Goal: Information Seeking & Learning: Learn about a topic

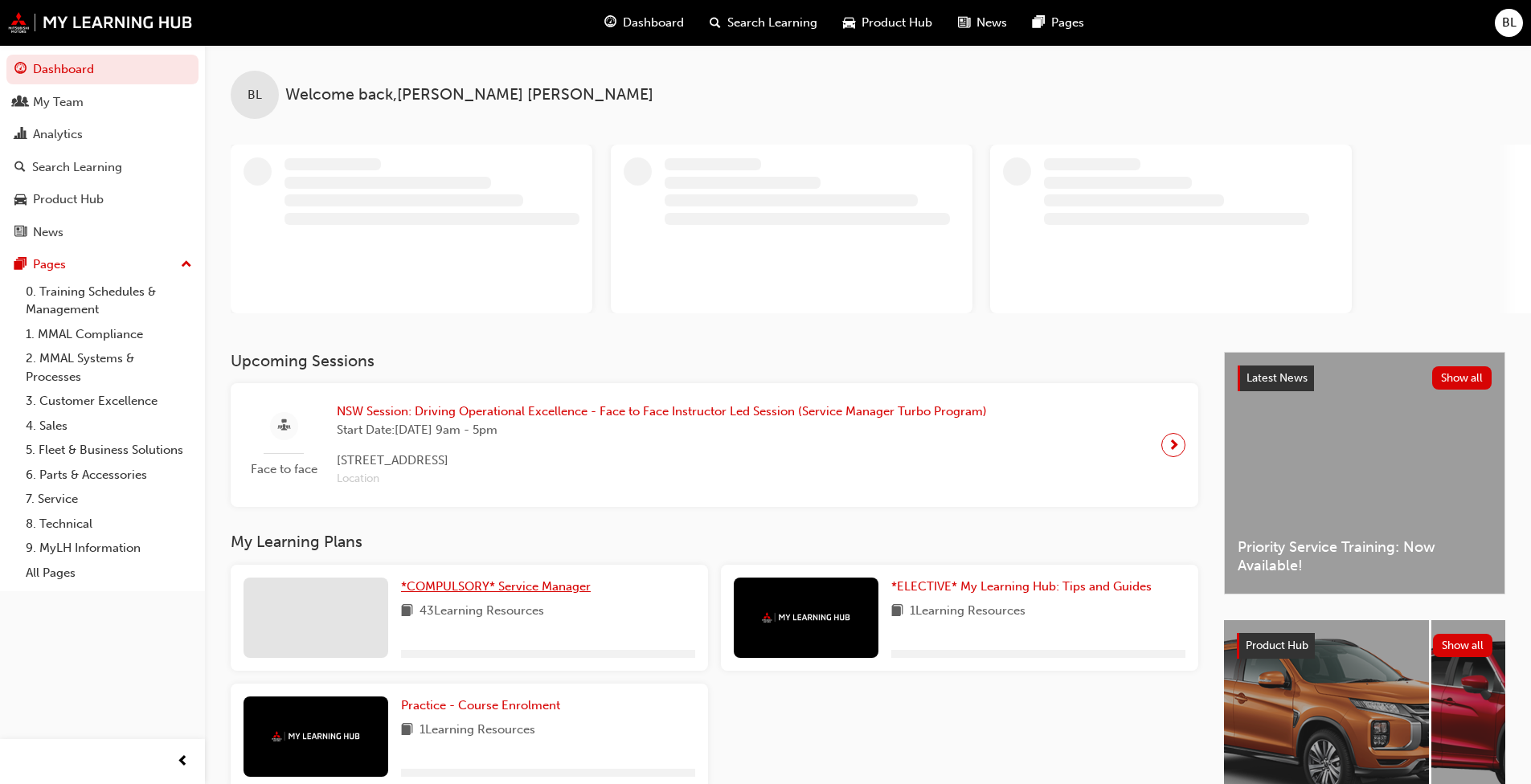
click at [522, 590] on span "*COMPULSORY* Service Manager" at bounding box center [496, 586] width 190 height 14
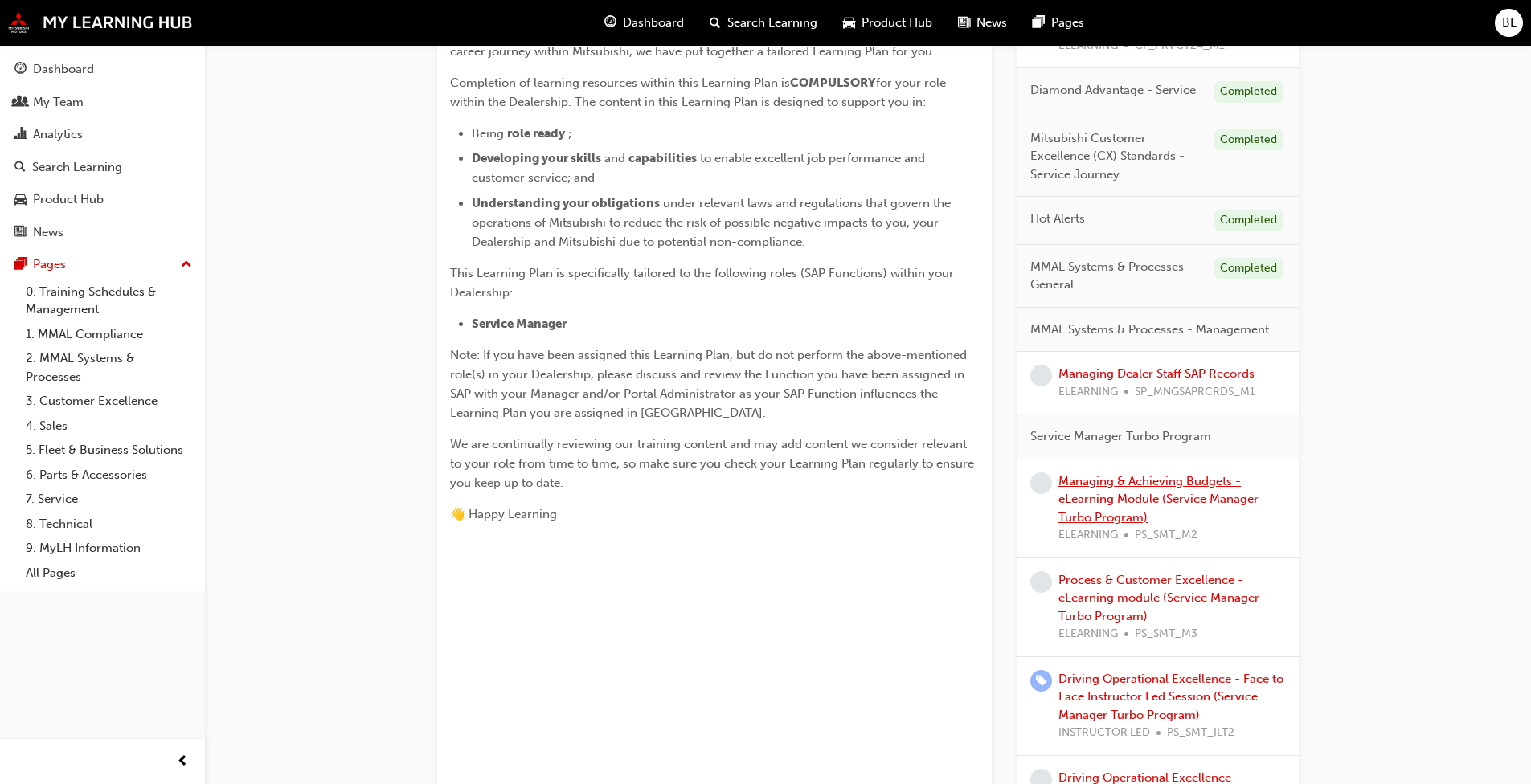
scroll to position [402, 0]
click at [803, 493] on link "Managing & Achieving Budgets - eLearning Module (Service Manager Turbo Program)" at bounding box center [1158, 498] width 200 height 50
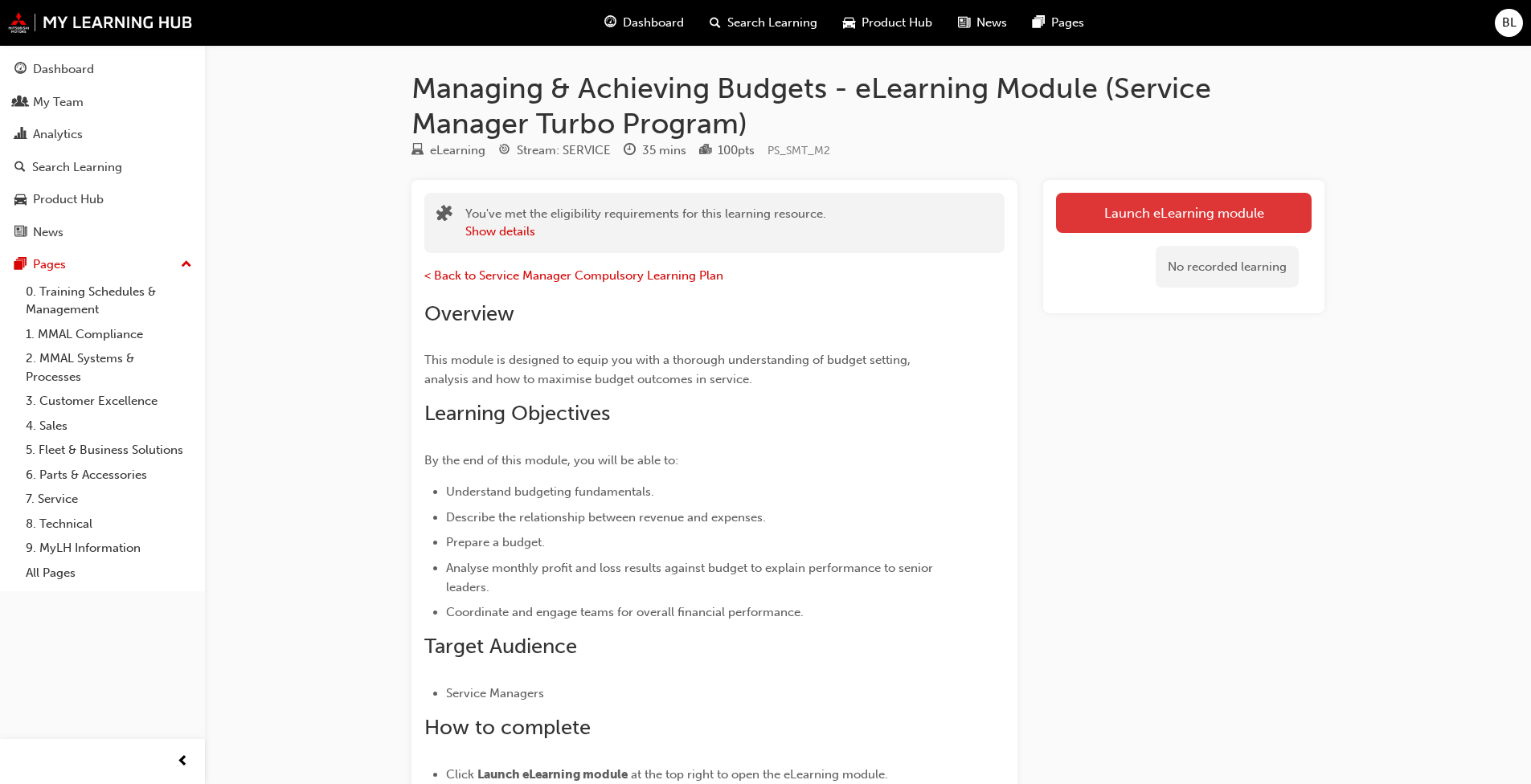
click at [803, 206] on link "Launch eLearning module" at bounding box center [1184, 213] width 256 height 41
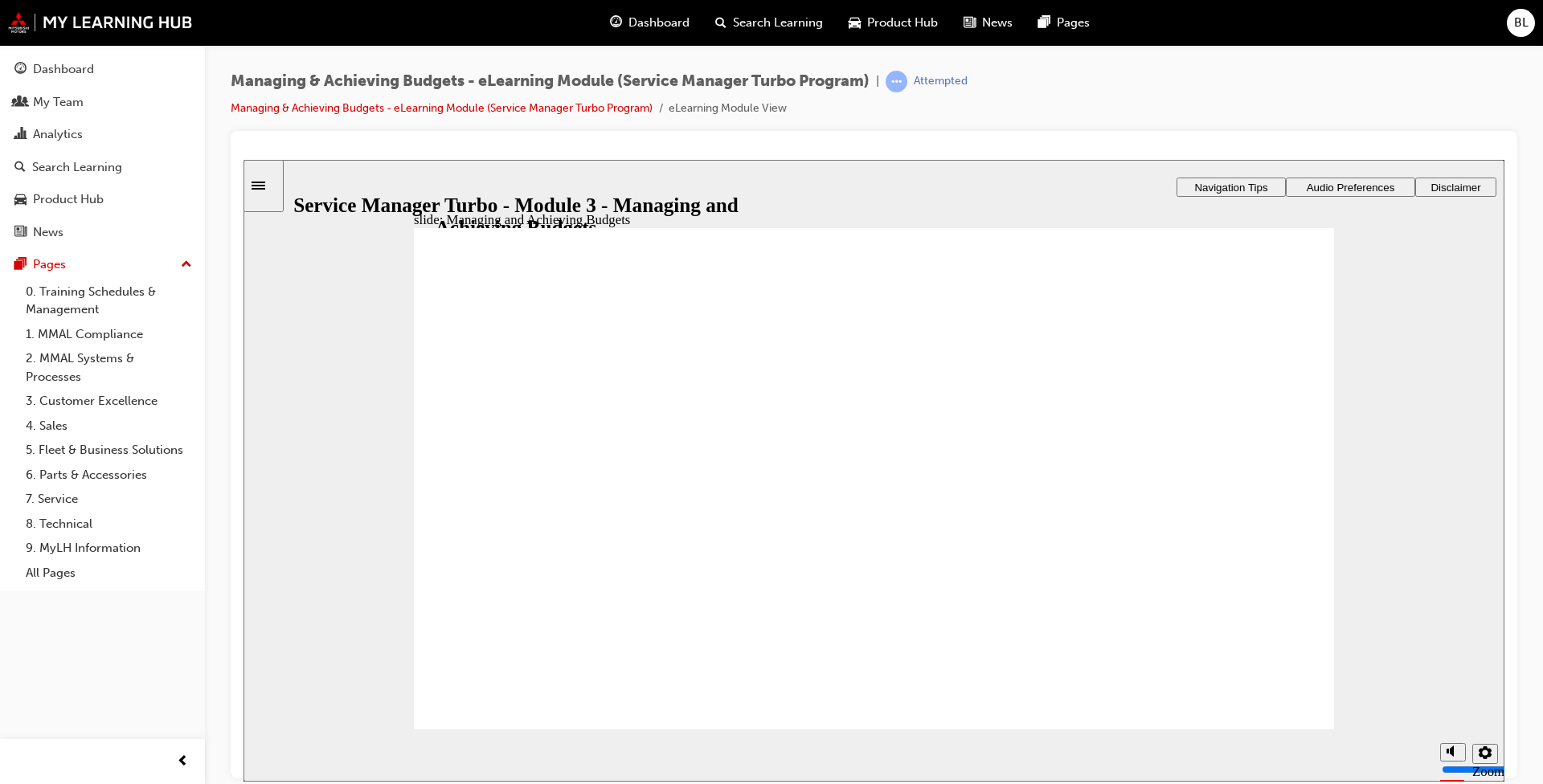
click at [802, 186] on span "Audio Preferences" at bounding box center [1351, 186] width 89 height 12
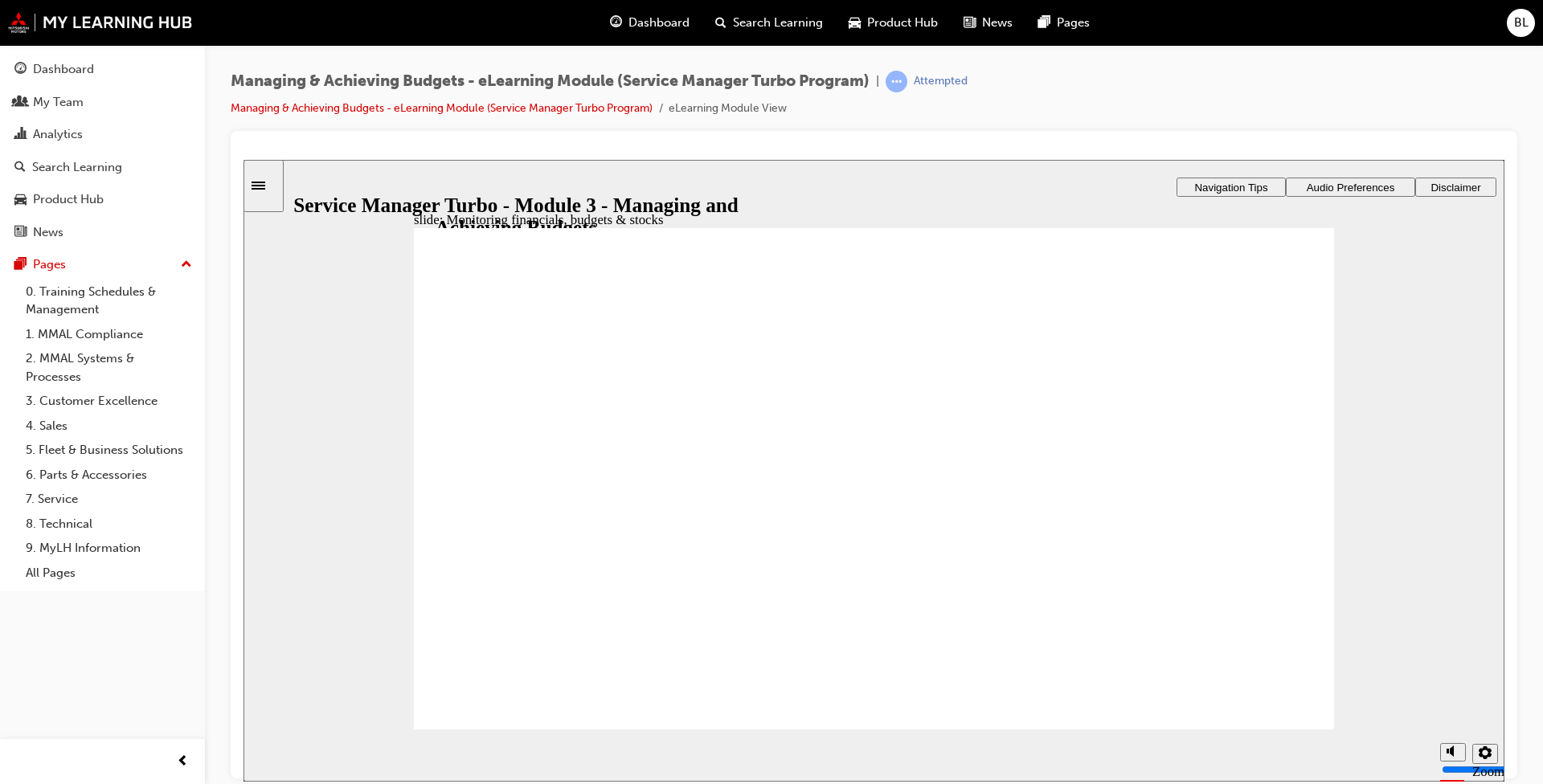
click at [802, 602] on div "Rectangle 1 Rectangle 3 Topic 4: Monitoring financials, budgets & stocks Click …" at bounding box center [874, 486] width 920 height 518
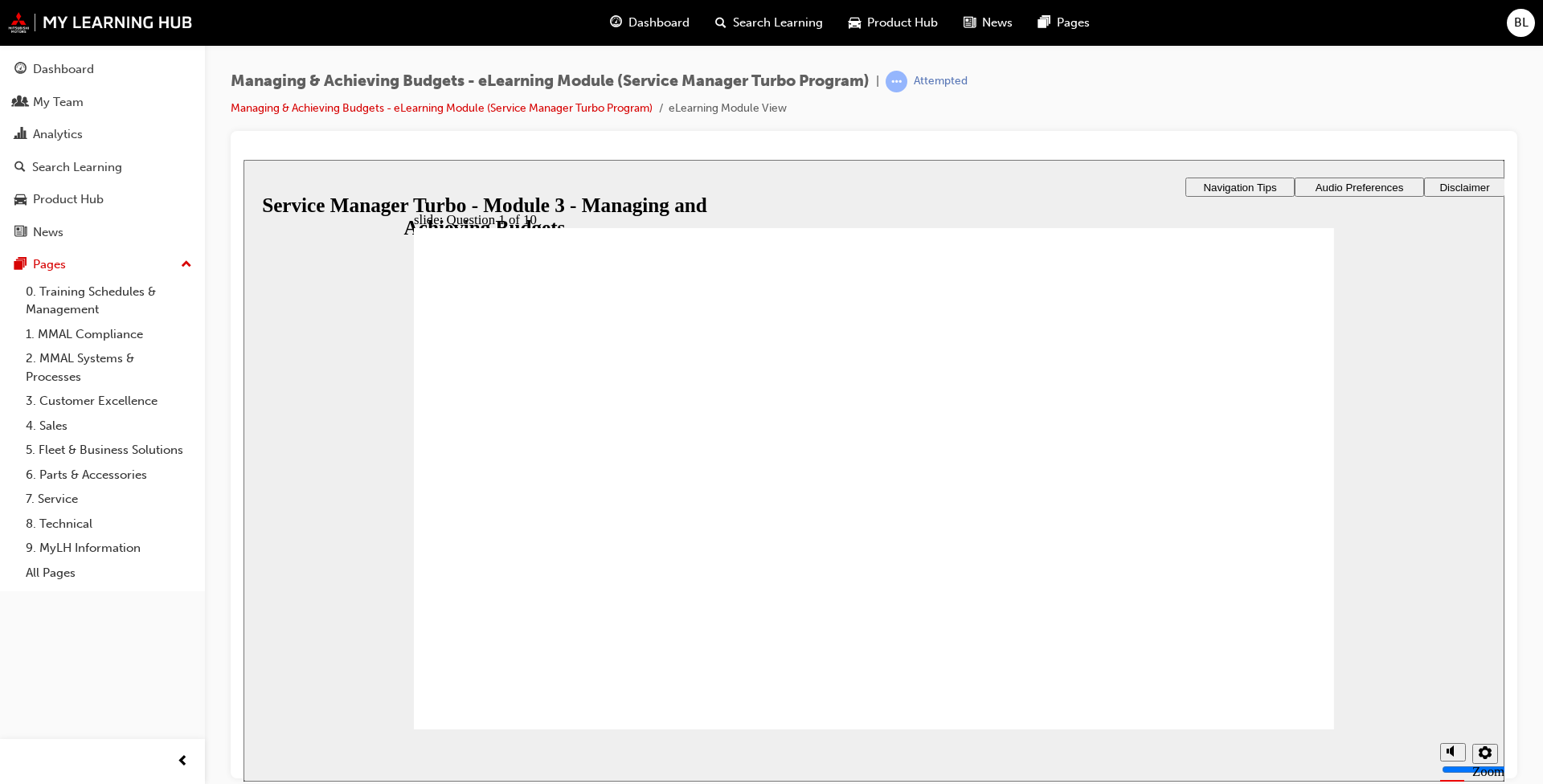
radio input "true"
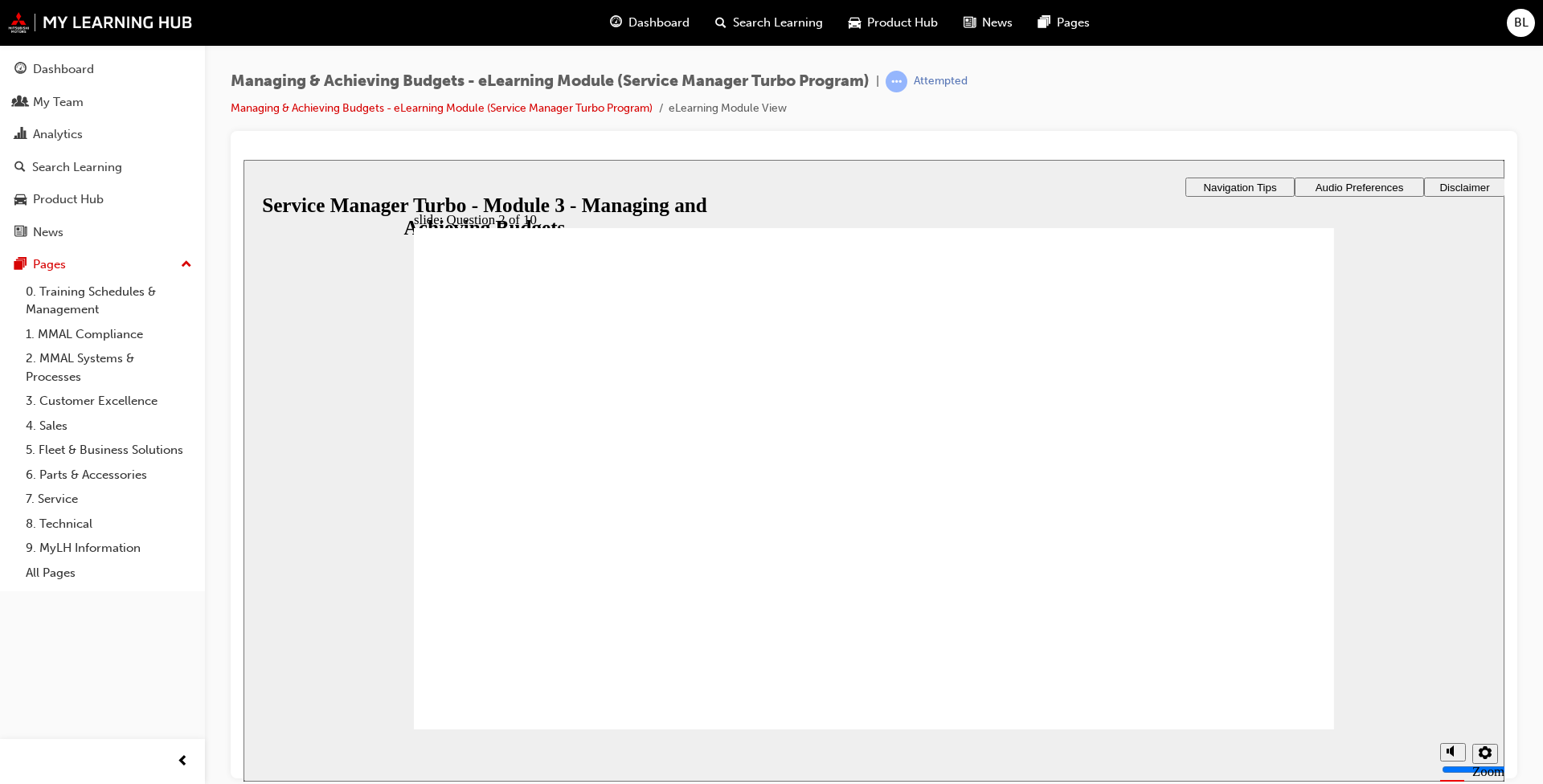
radio input "true"
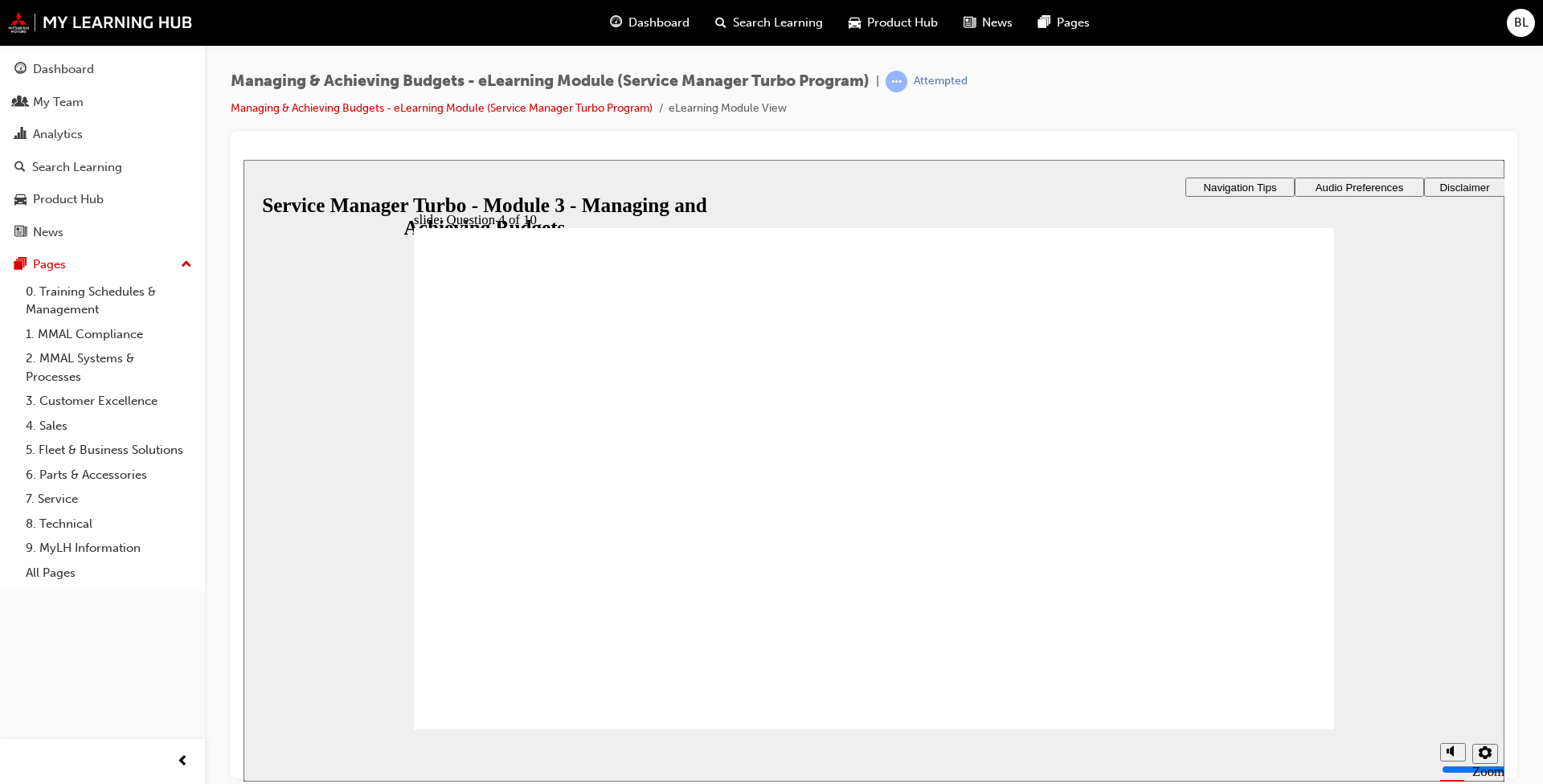
radio input "false"
radio input "true"
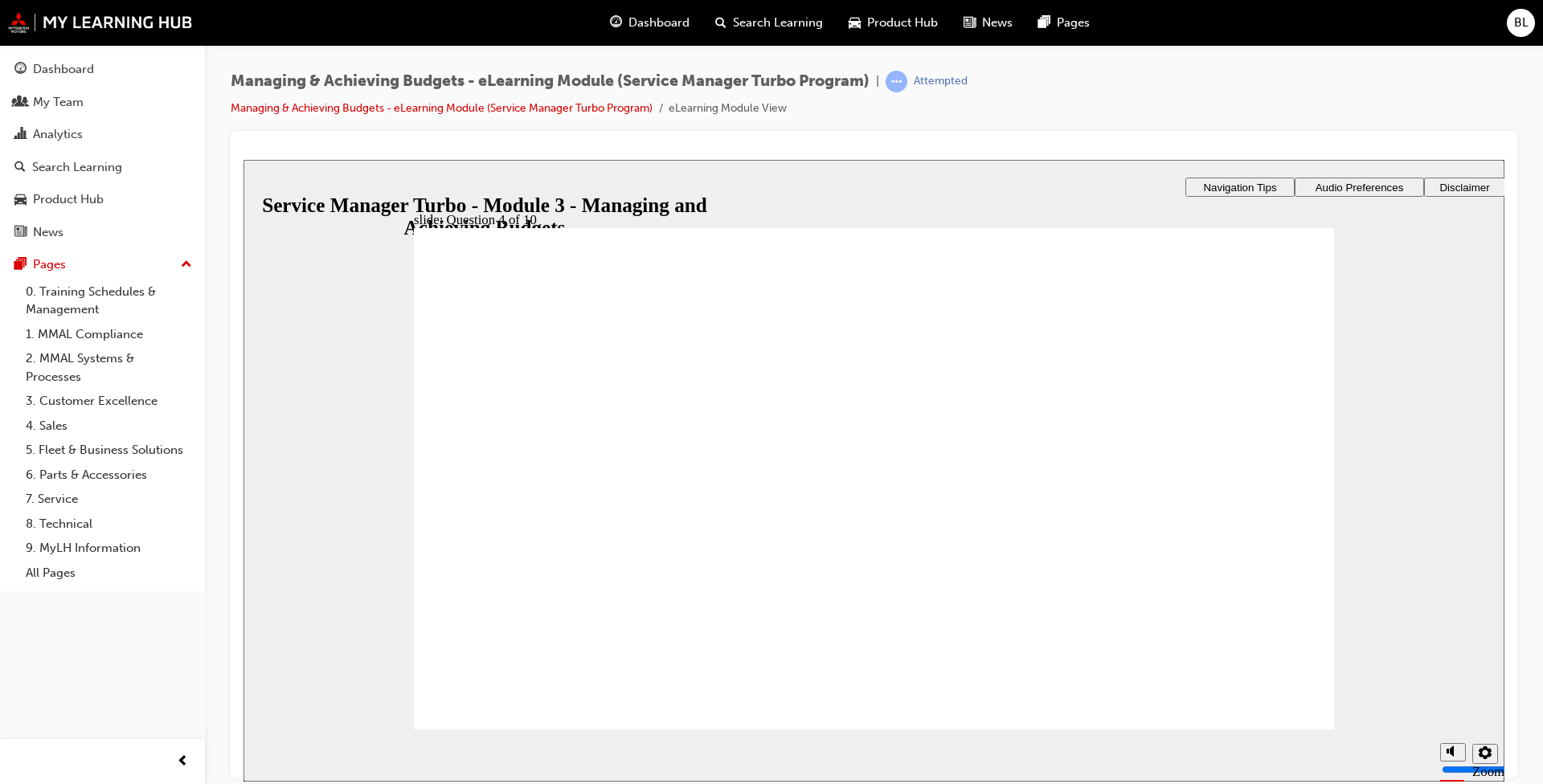
drag, startPoint x: 959, startPoint y: 612, endPoint x: 957, endPoint y: 504, distance: 108.0
drag, startPoint x: 1253, startPoint y: 599, endPoint x: 554, endPoint y: 518, distance: 703.7
drag, startPoint x: 561, startPoint y: 587, endPoint x: 737, endPoint y: 461, distance: 216.5
drag, startPoint x: 790, startPoint y: 587, endPoint x: 1232, endPoint y: 463, distance: 459.1
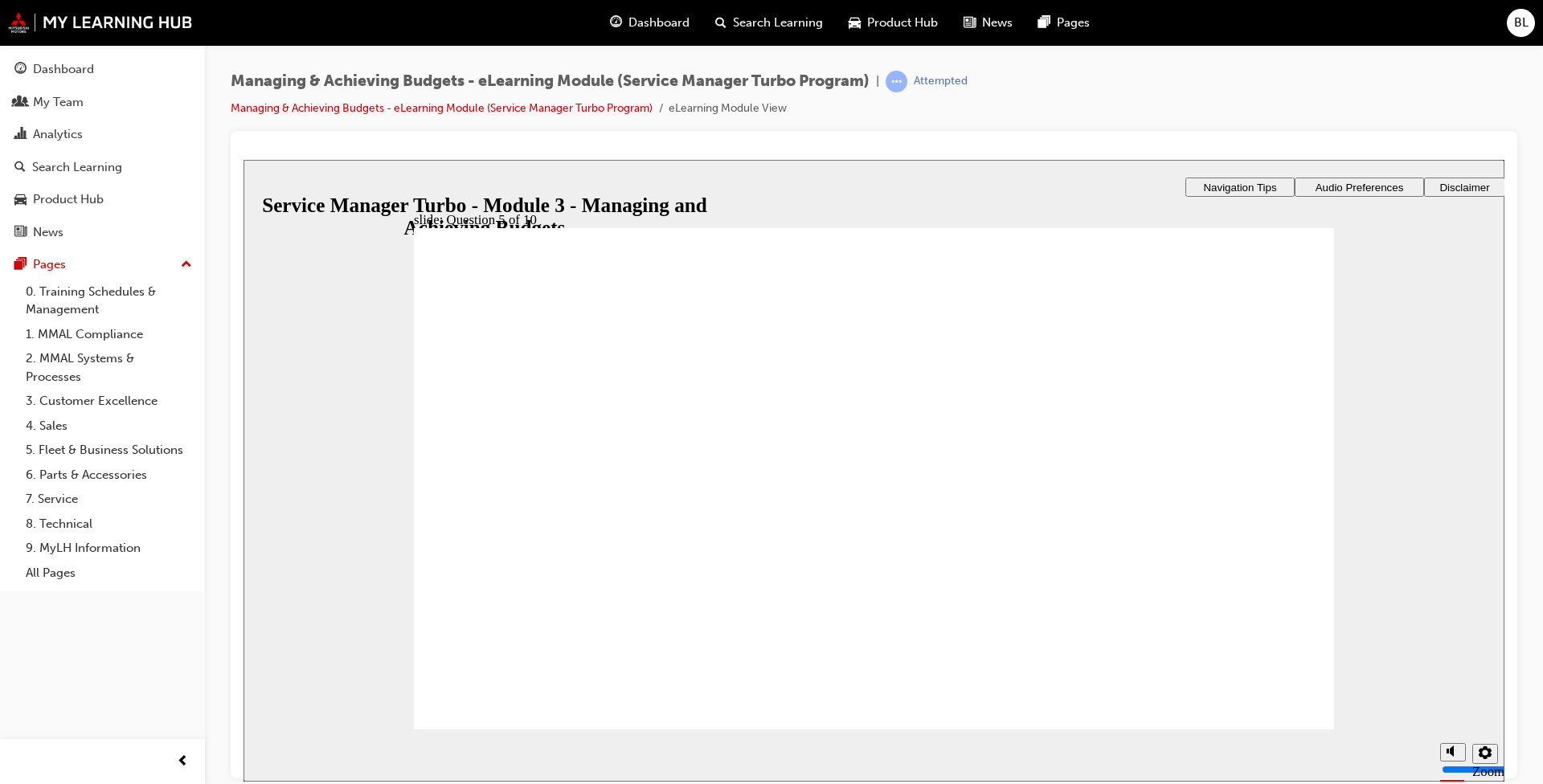
checkbox input "true"
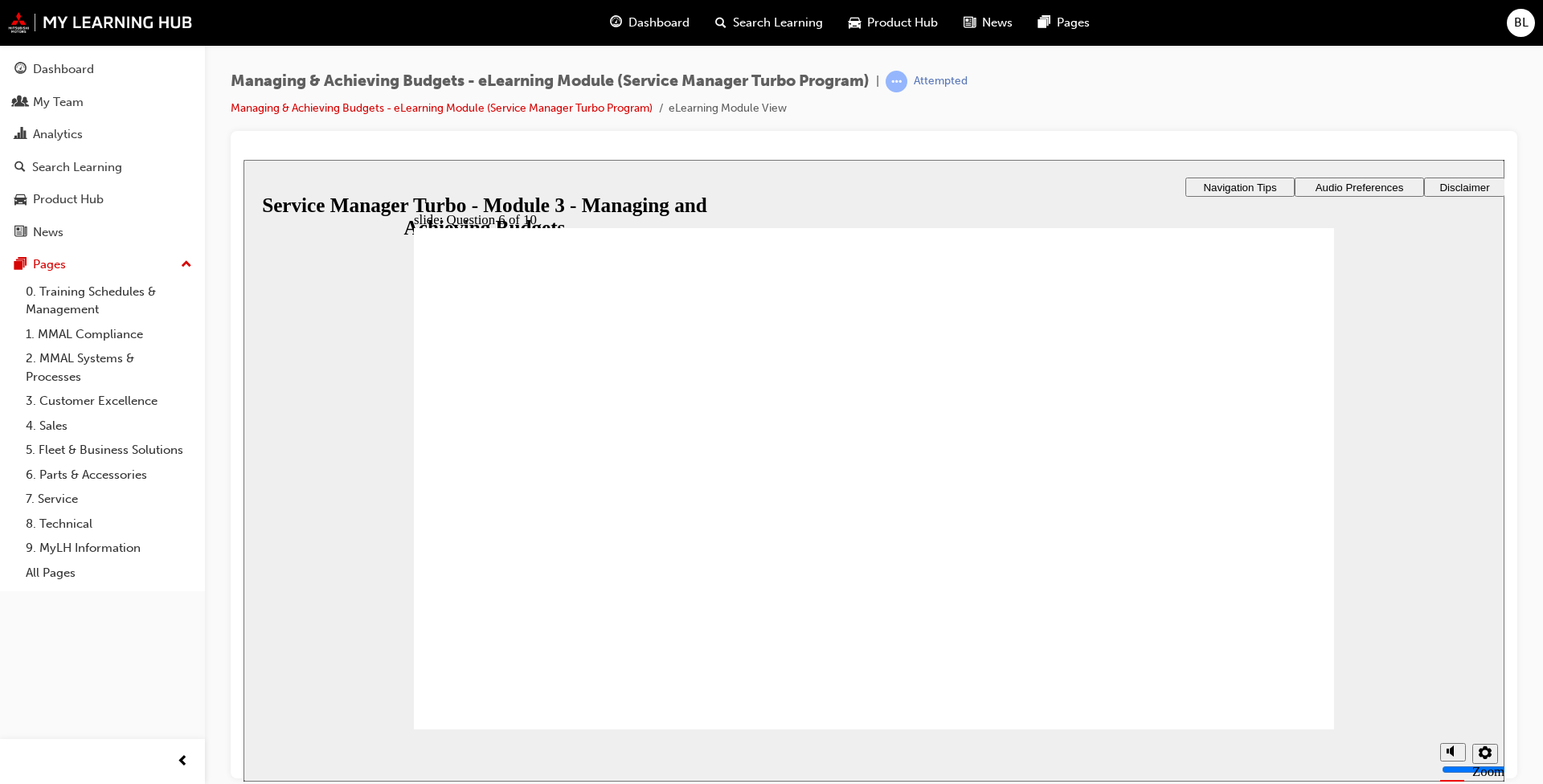
checkbox input "true"
radio input "true"
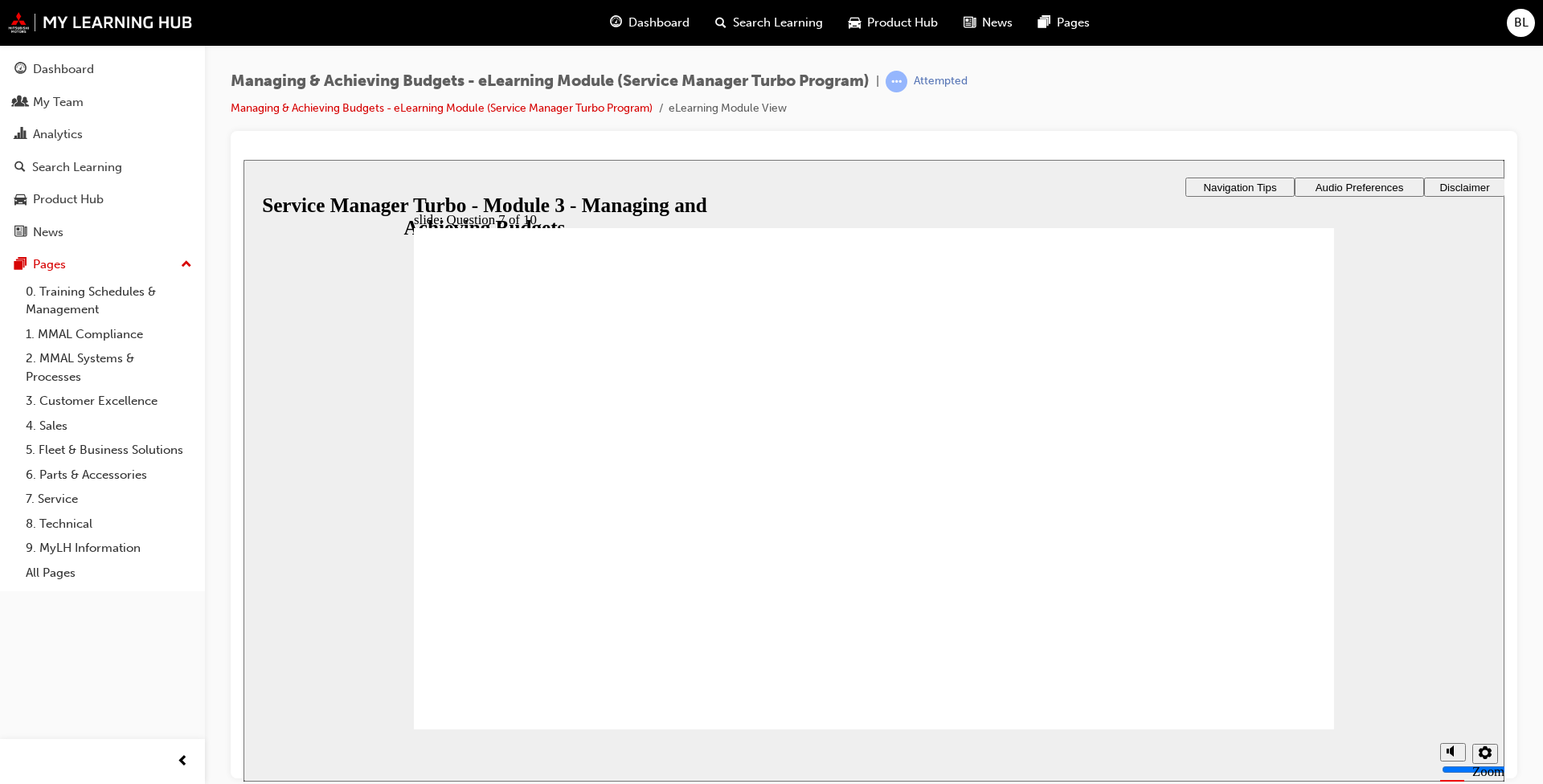
radio input "true"
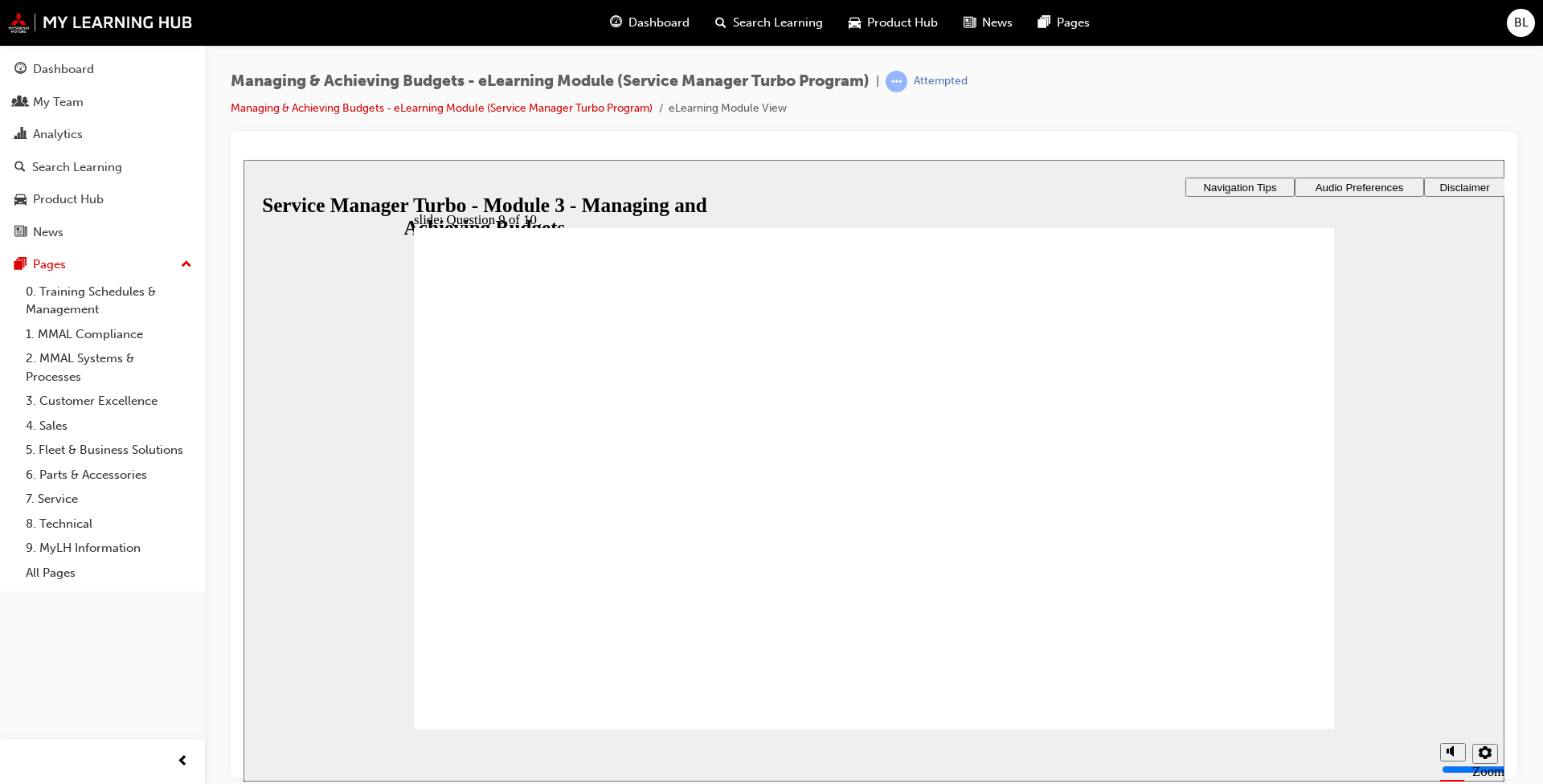
radio input "true"
checkbox input "true"
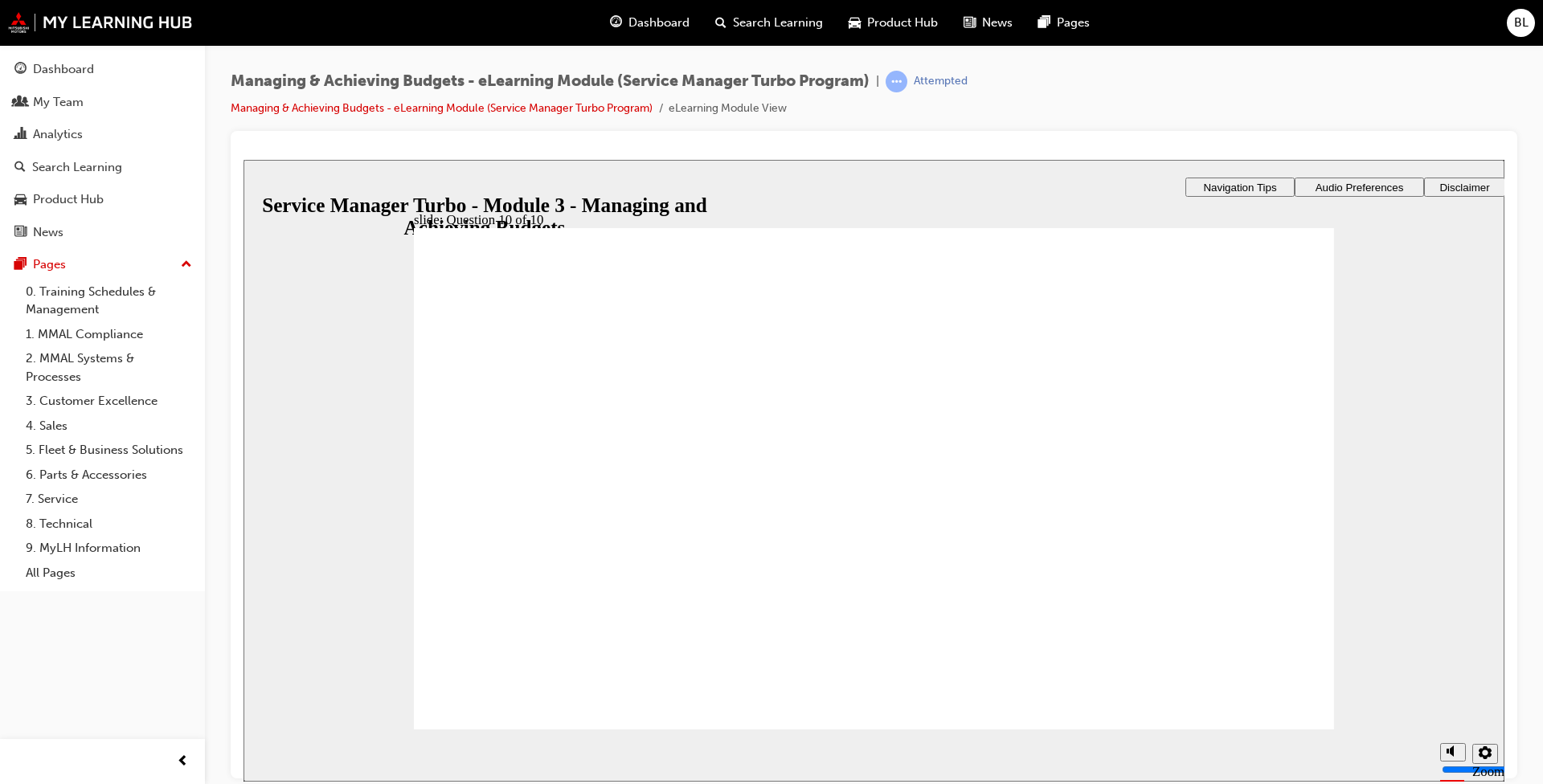
checkbox input "true"
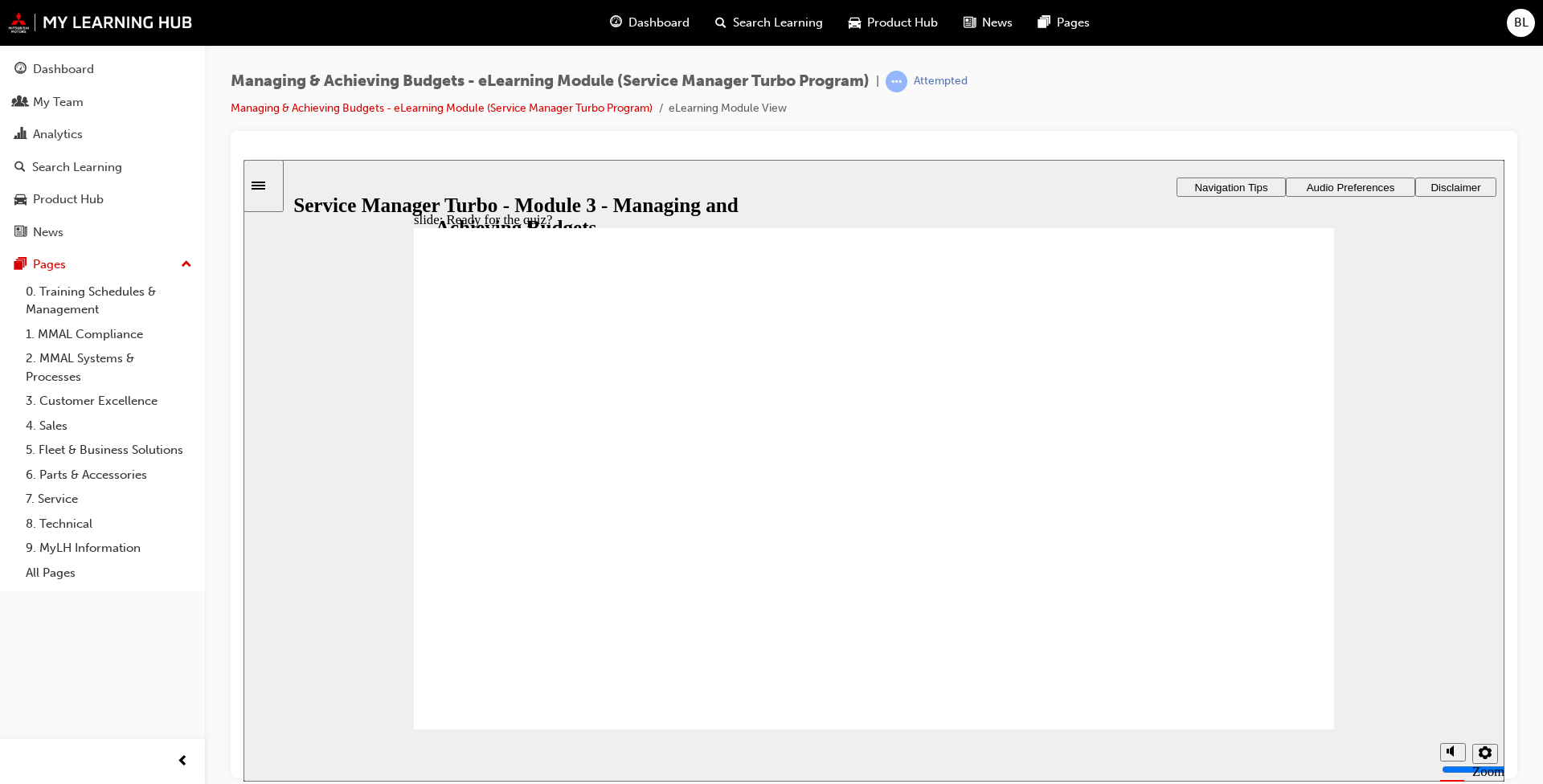
radio input "true"
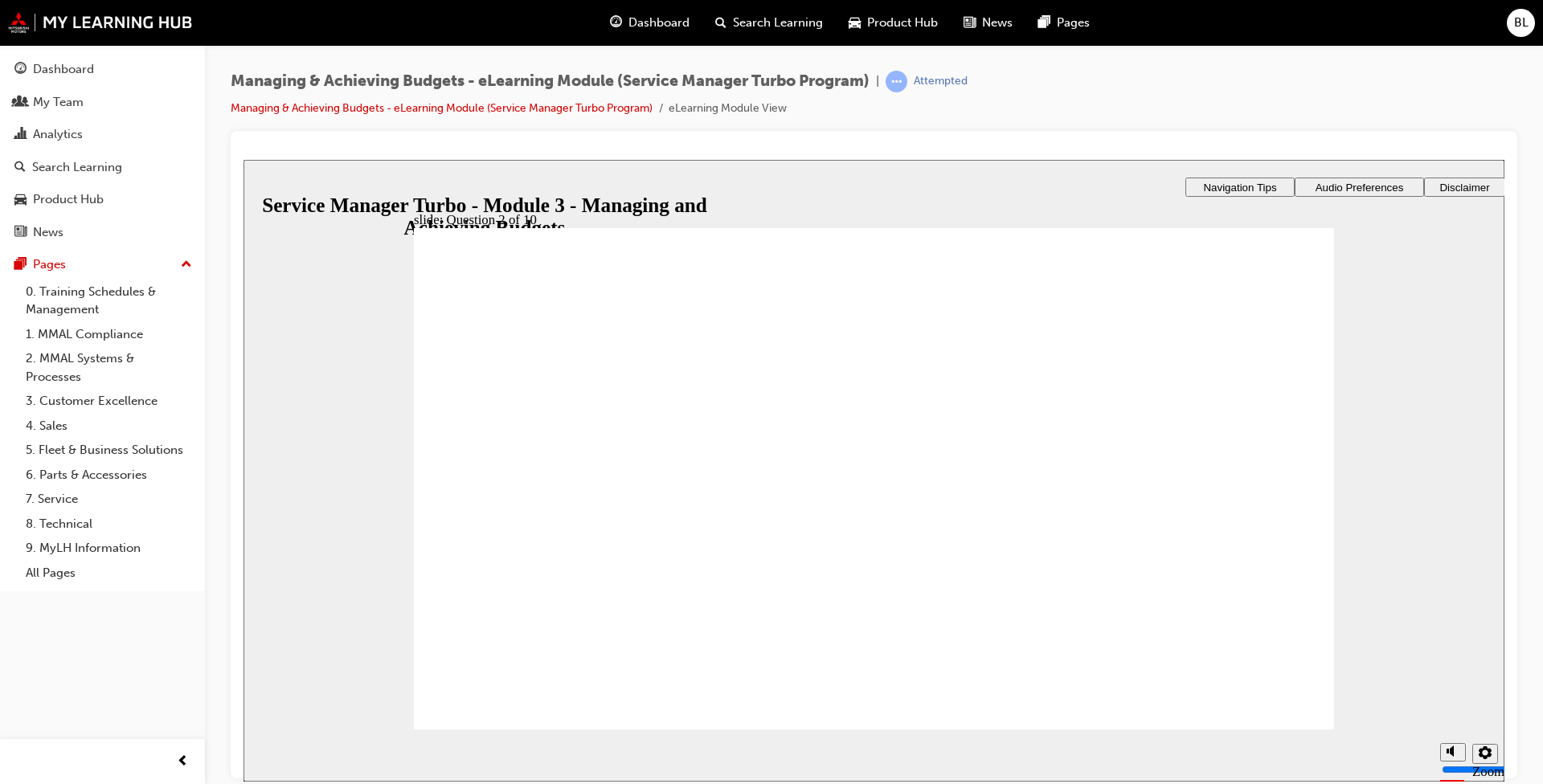
radio input "true"
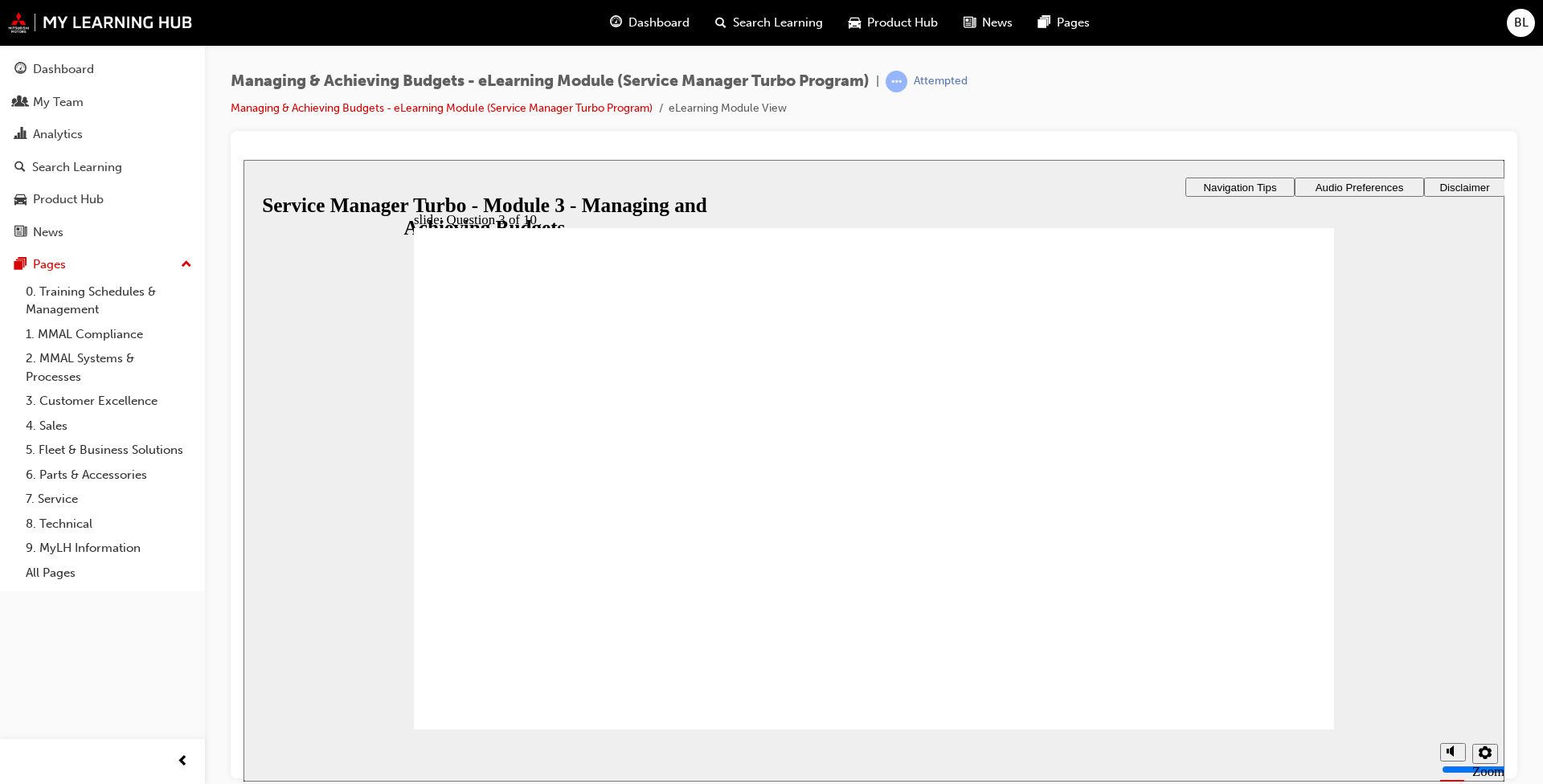
radio input "true"
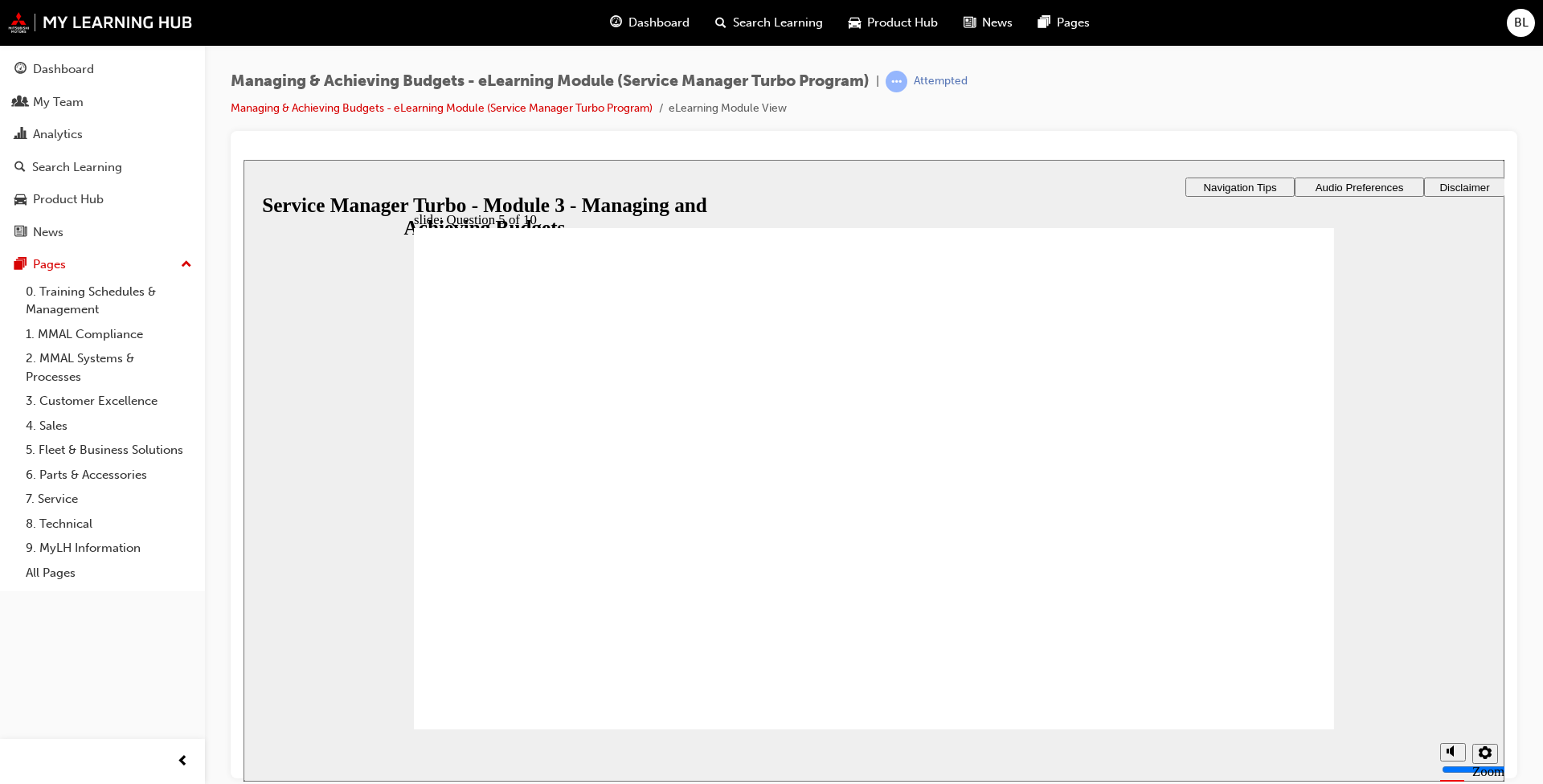
drag, startPoint x: 524, startPoint y: 586, endPoint x: 1257, endPoint y: 501, distance: 737.9
drag, startPoint x: 960, startPoint y: 592, endPoint x: 988, endPoint y: 478, distance: 117.4
drag, startPoint x: 1216, startPoint y: 600, endPoint x: 791, endPoint y: 485, distance: 440.3
drag, startPoint x: 788, startPoint y: 561, endPoint x: 528, endPoint y: 460, distance: 278.9
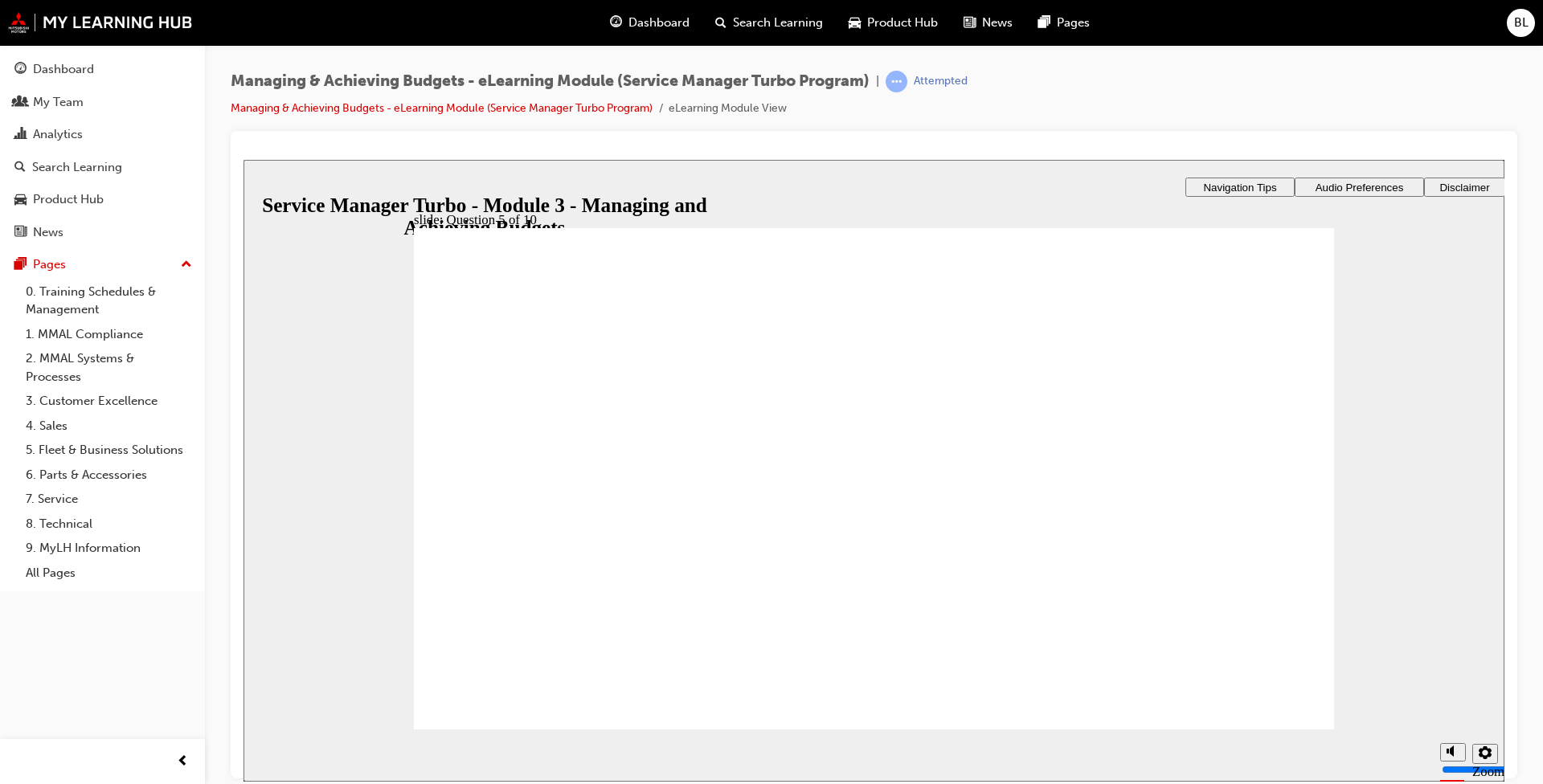
checkbox input "true"
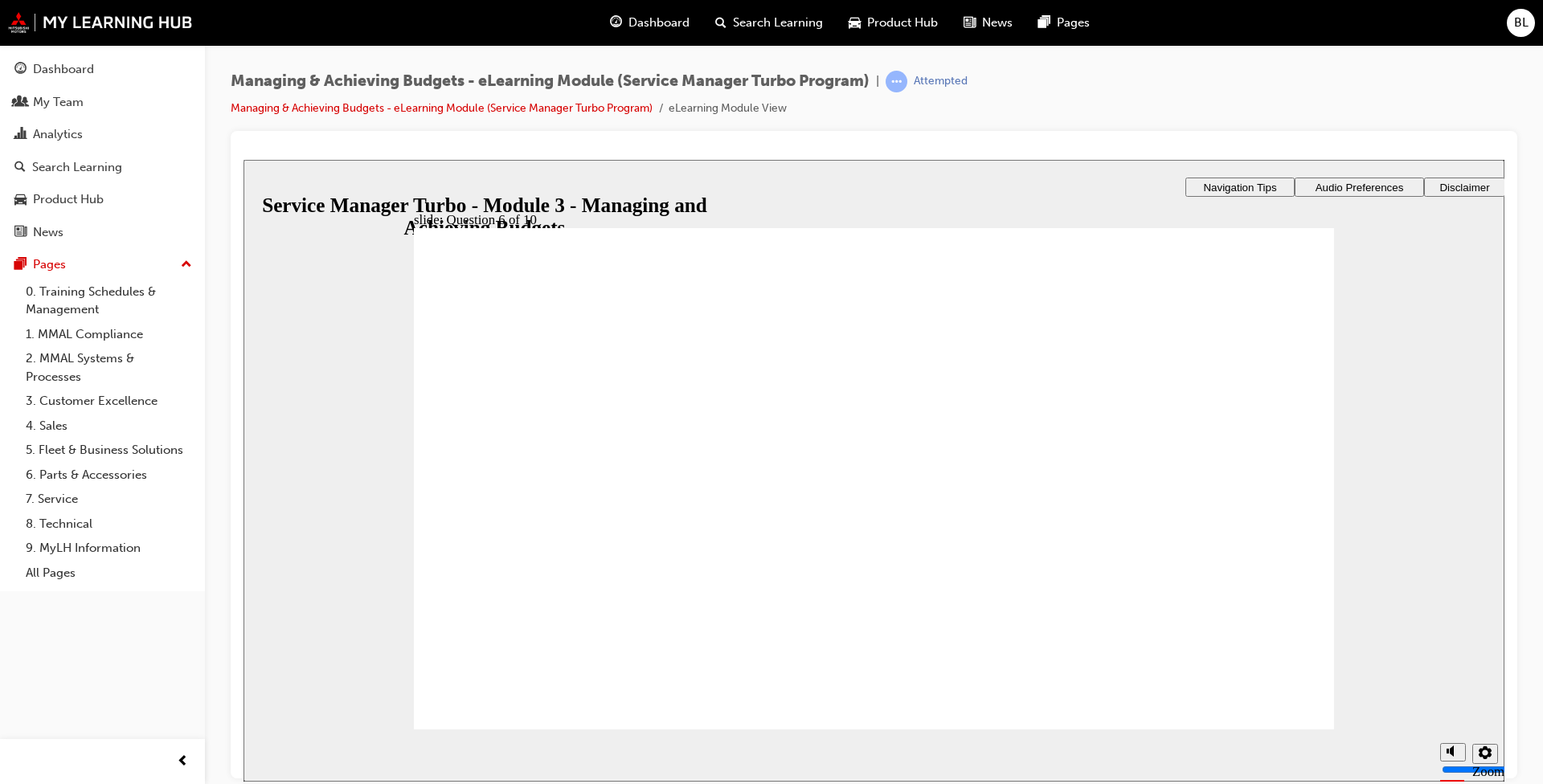
radio input "true"
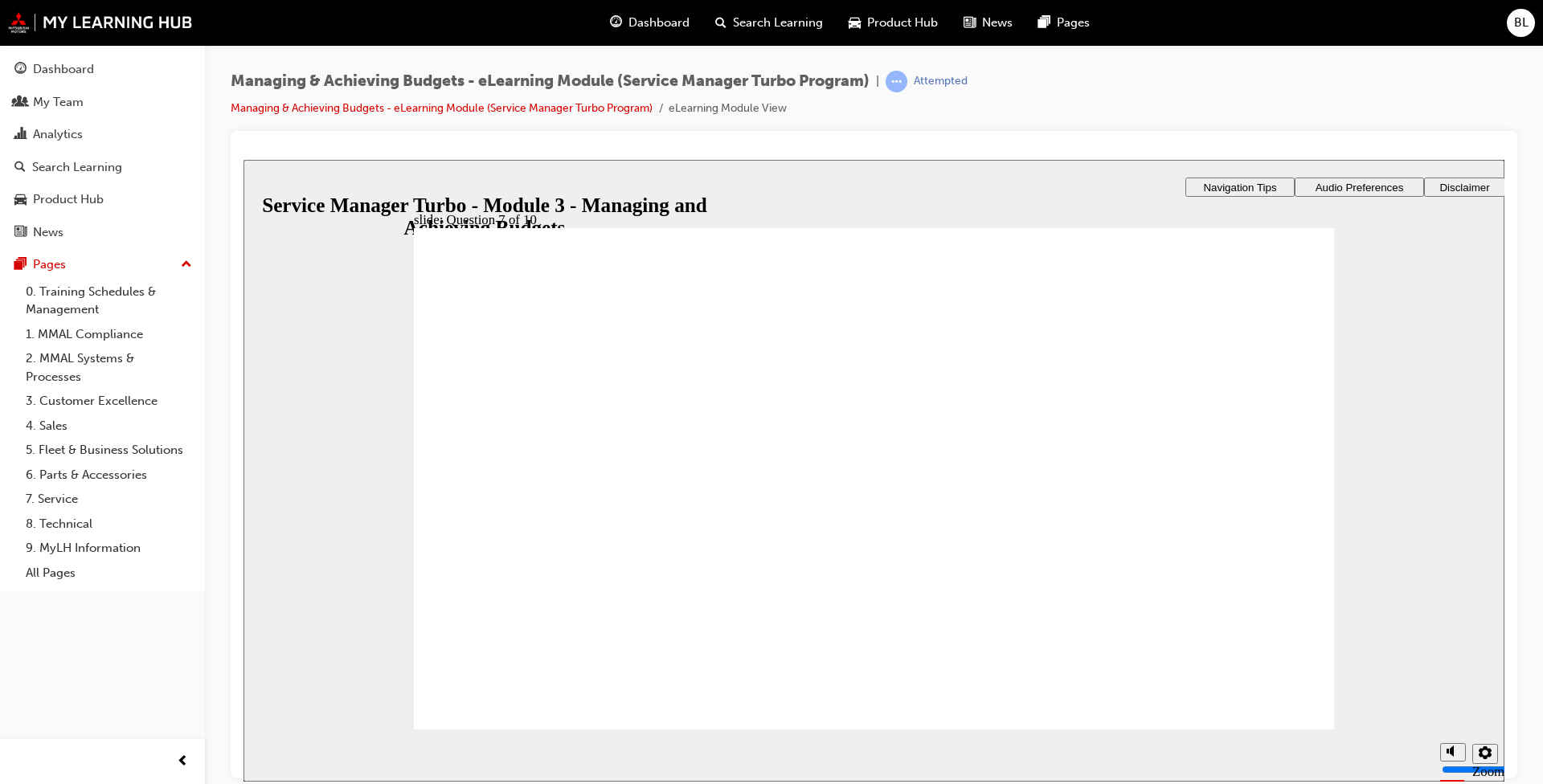
radio input "true"
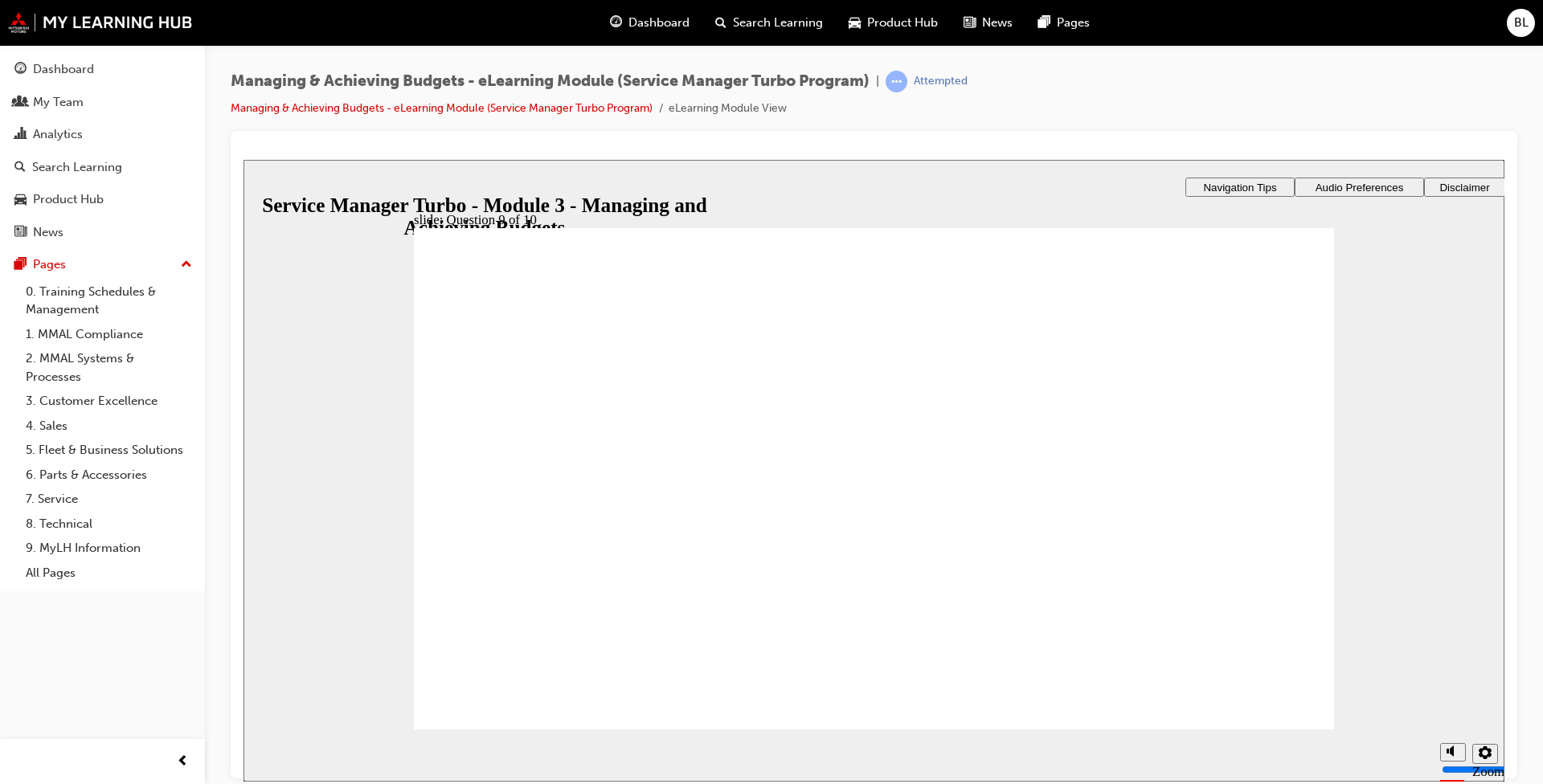
checkbox input "true"
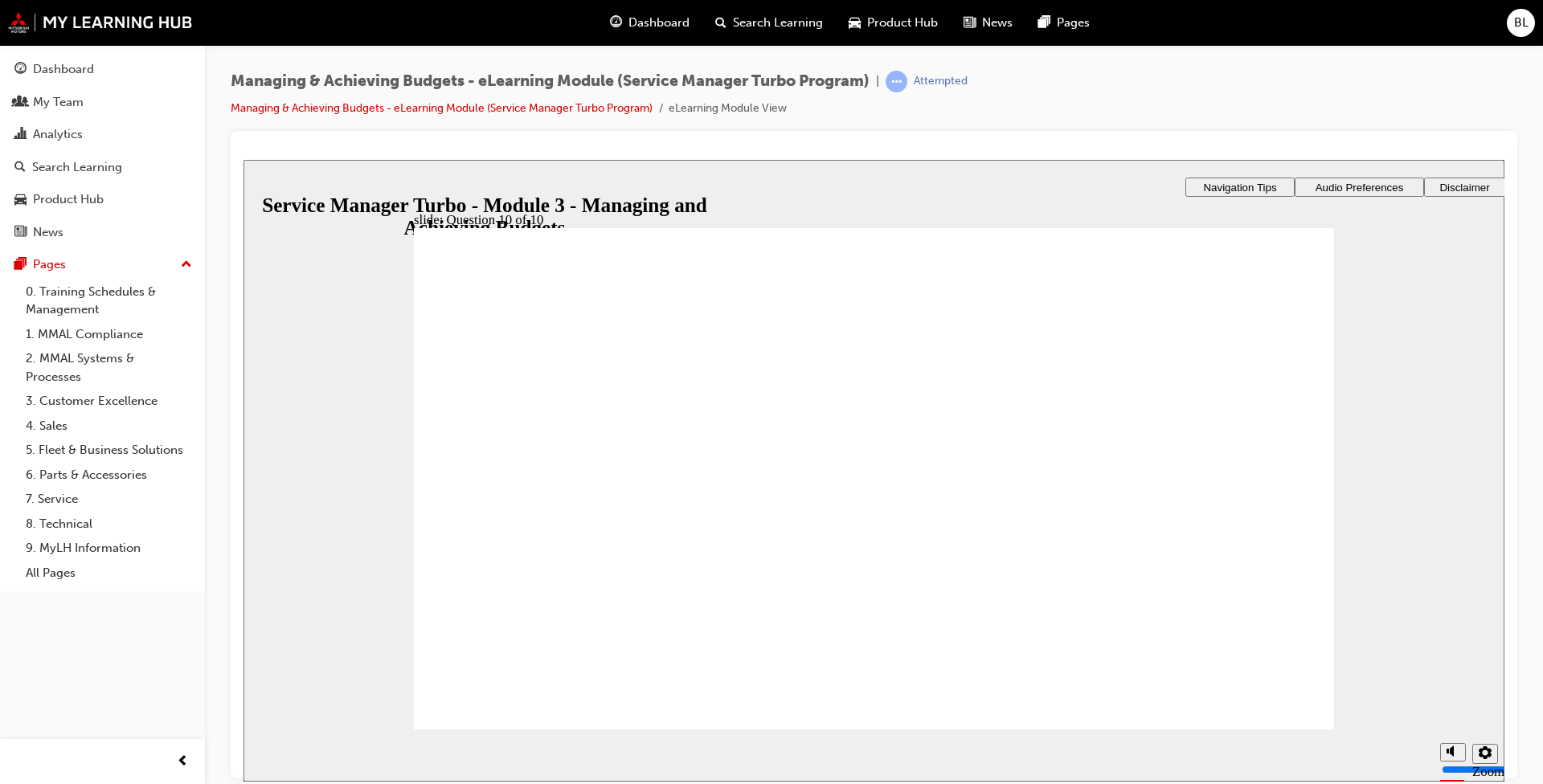
checkbox input "true"
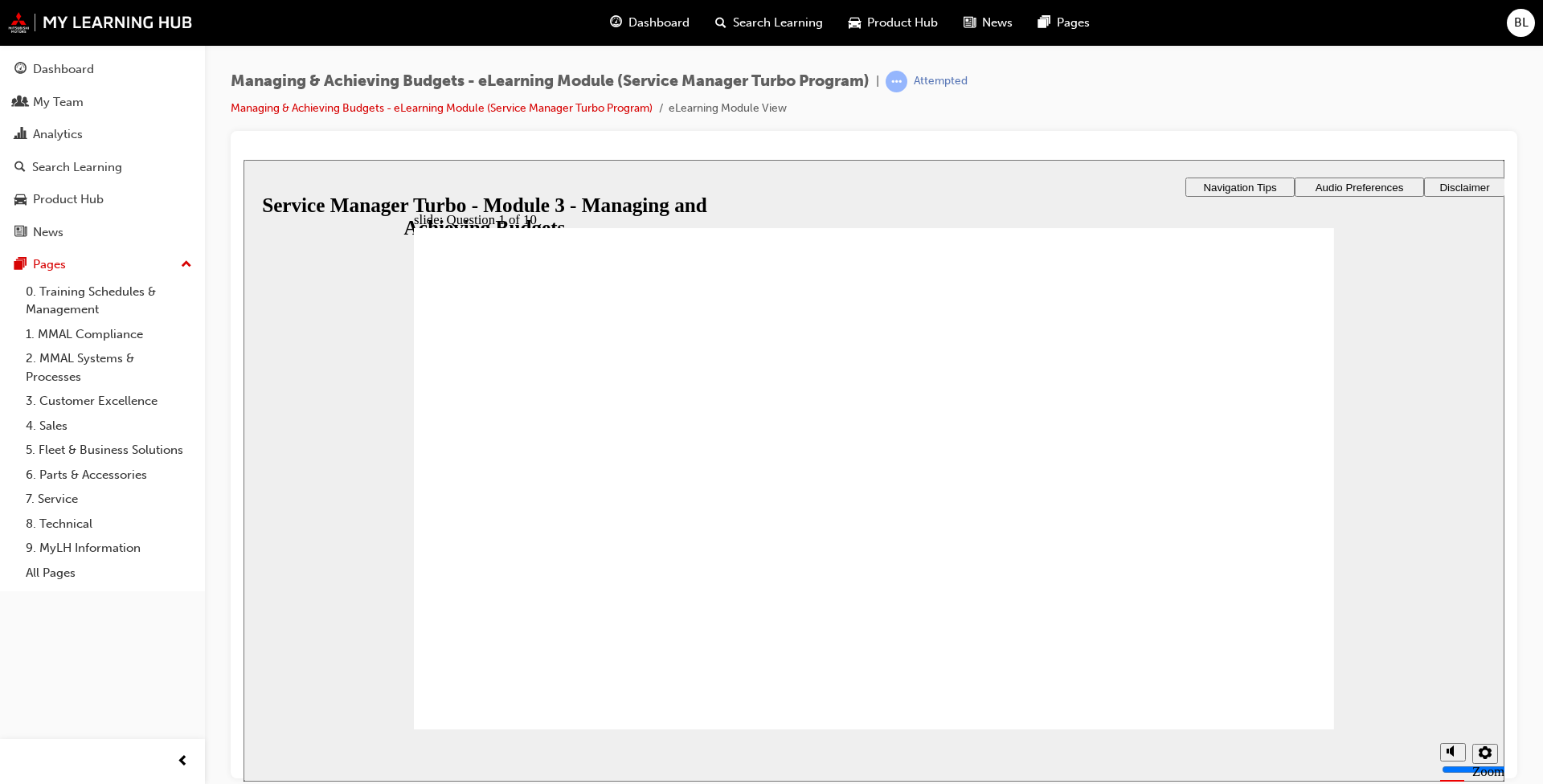
radio input "true"
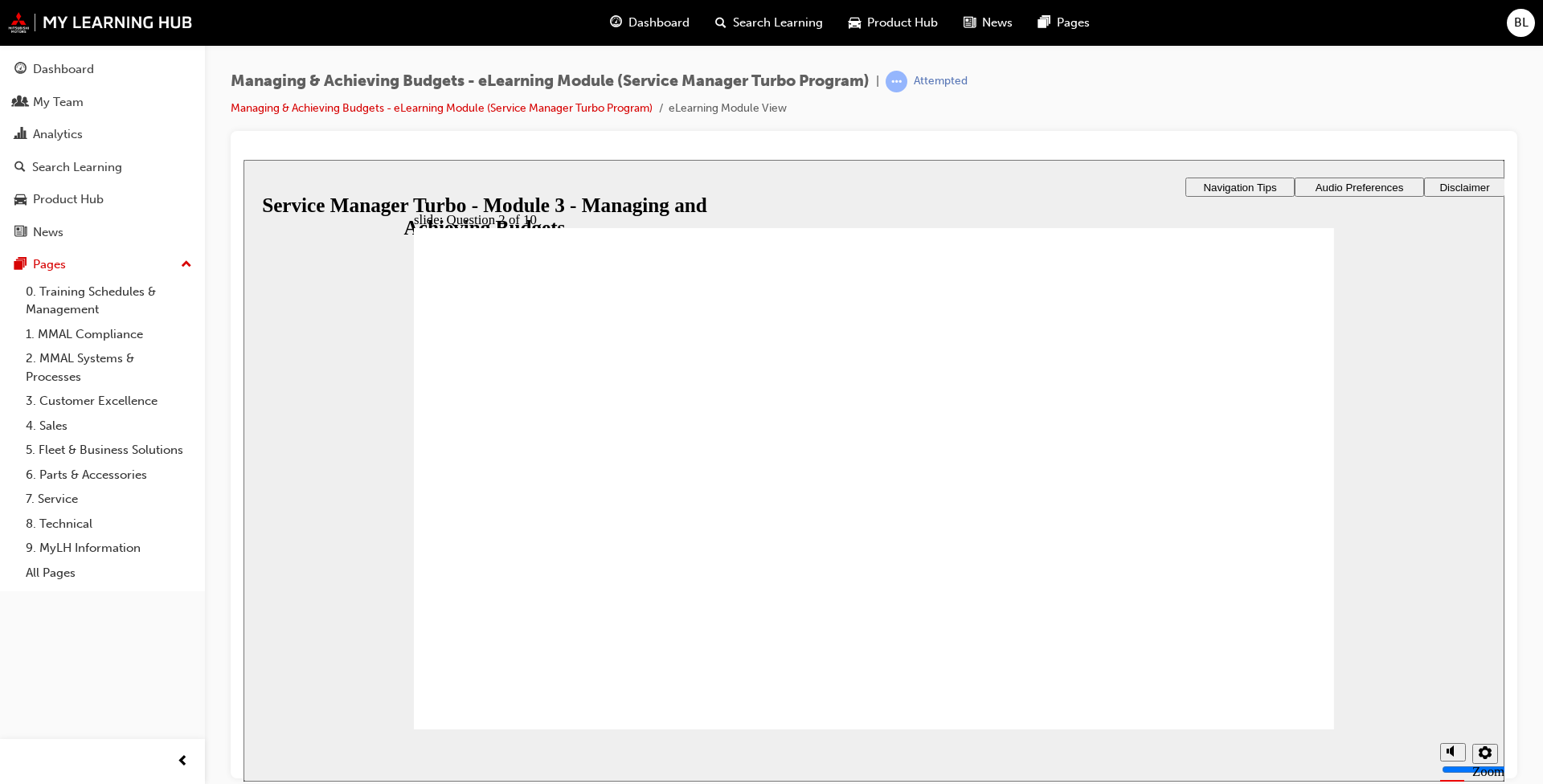
drag, startPoint x: 865, startPoint y: 631, endPoint x: 1111, endPoint y: 670, distance: 249.1
radio input "true"
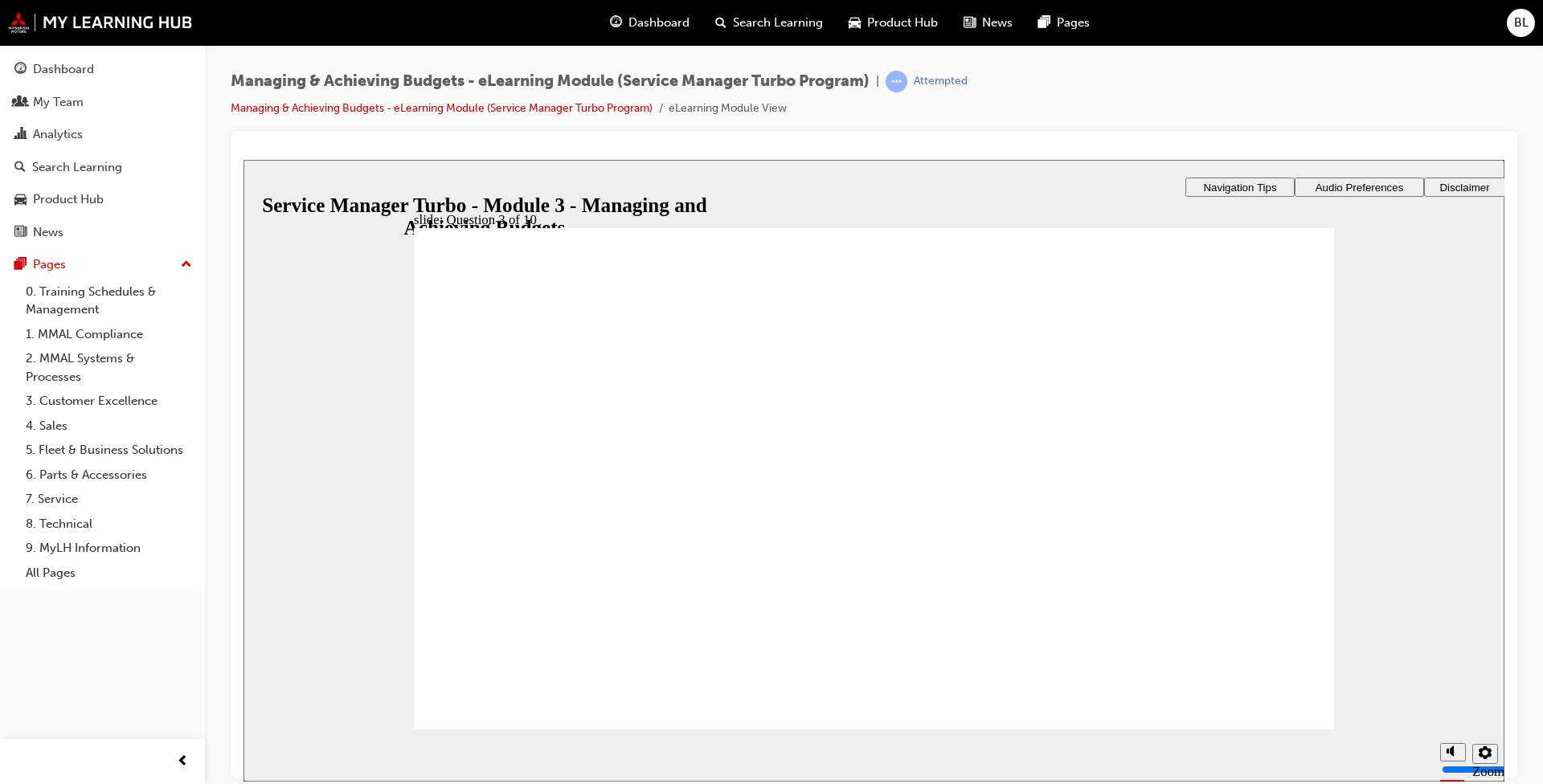
radio input "true"
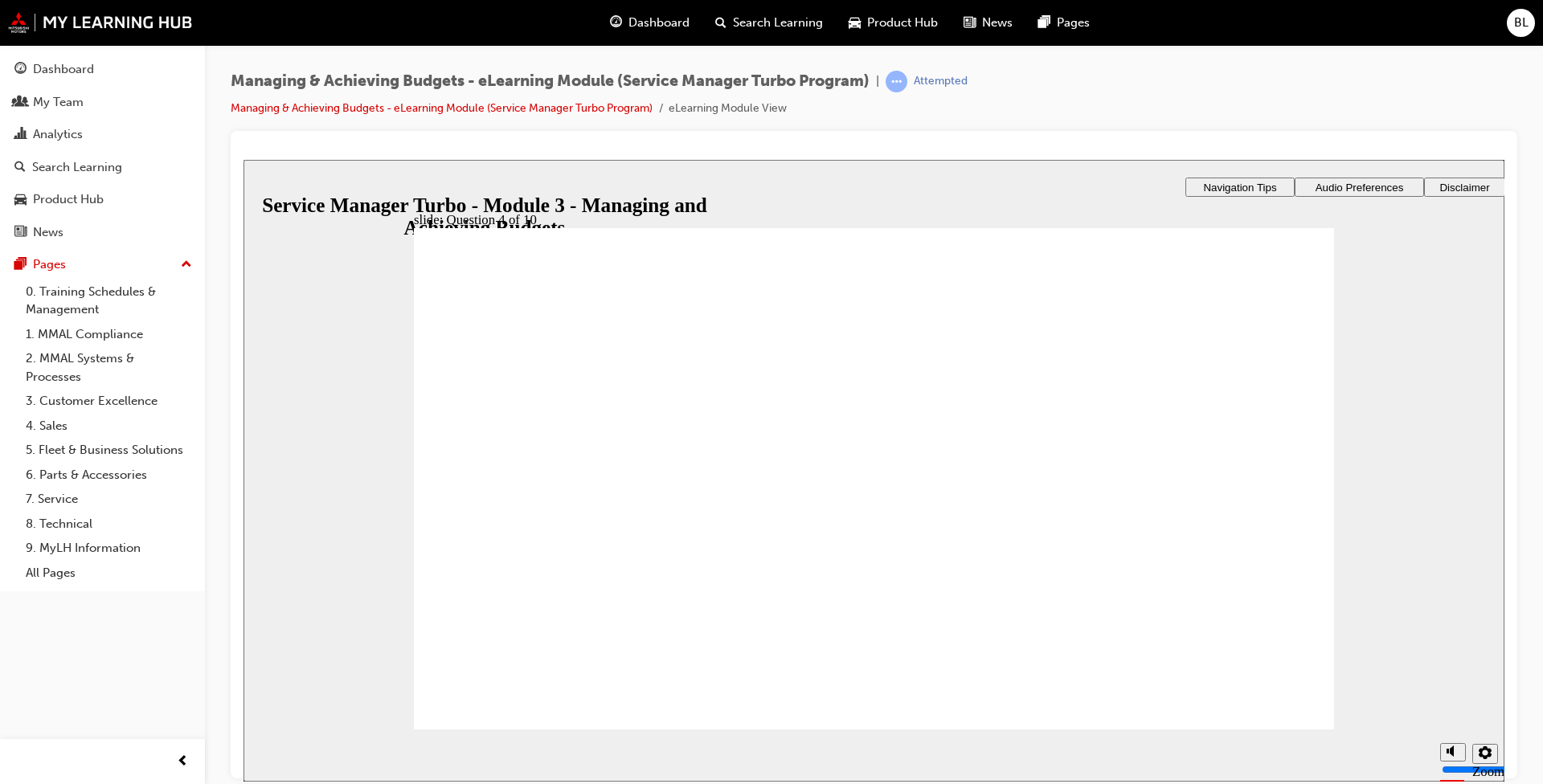
drag, startPoint x: 505, startPoint y: 600, endPoint x: 522, endPoint y: 500, distance: 101.4
drag, startPoint x: 753, startPoint y: 583, endPoint x: 768, endPoint y: 480, distance: 104.1
drag, startPoint x: 966, startPoint y: 611, endPoint x: 1169, endPoint y: 500, distance: 231.4
drag, startPoint x: 1212, startPoint y: 613, endPoint x: 1035, endPoint y: 586, distance: 179.0
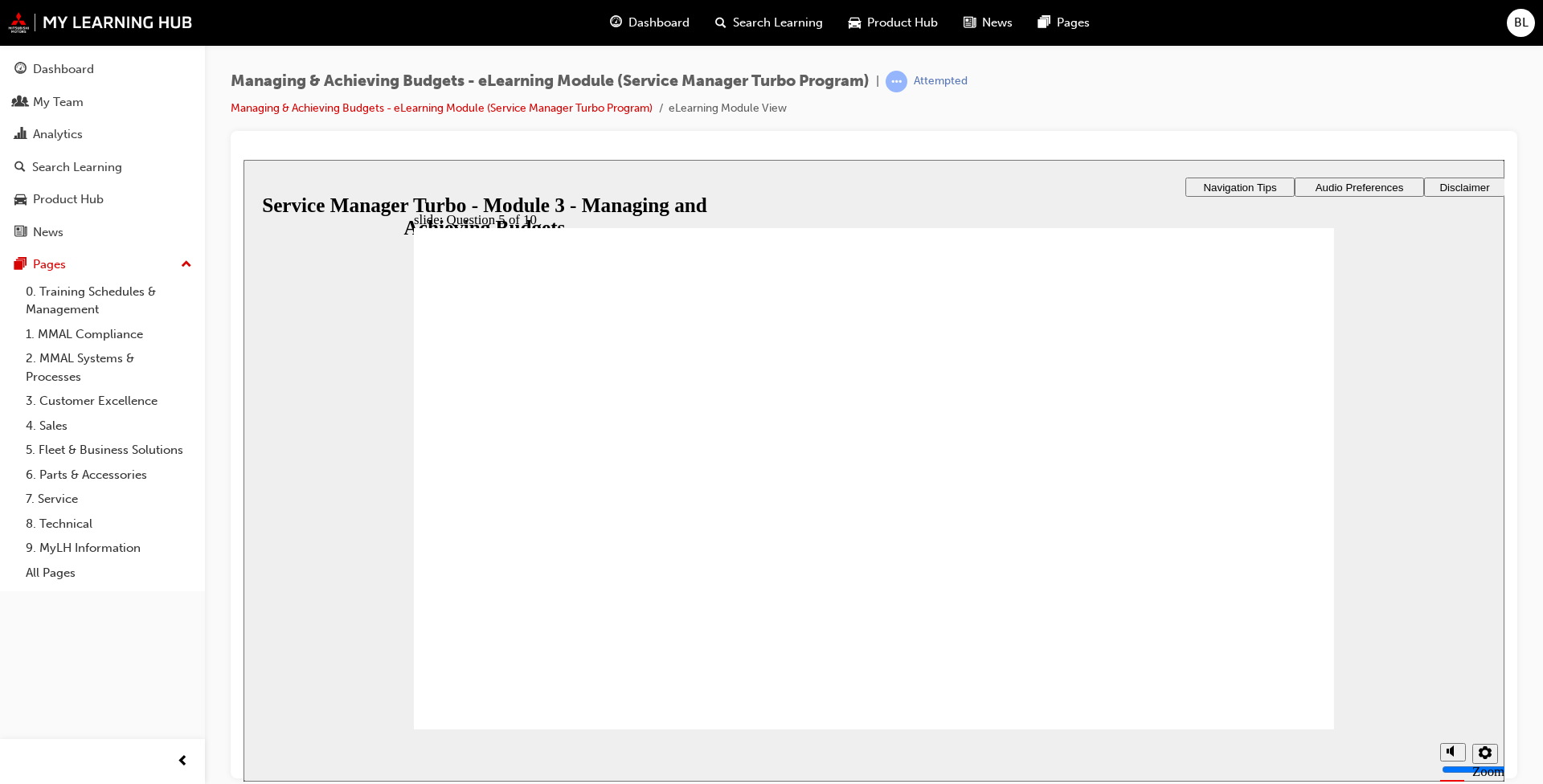
checkbox input "true"
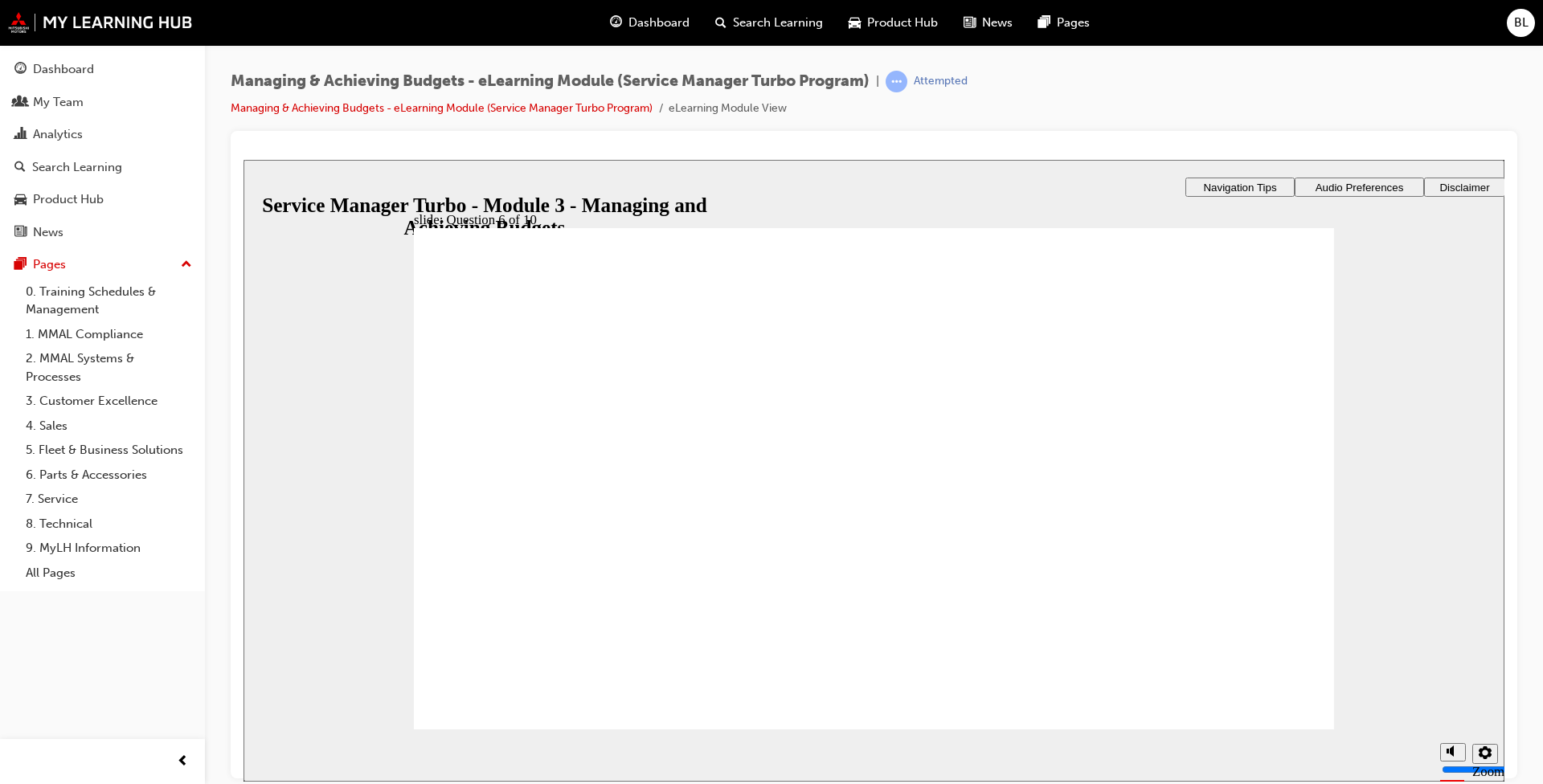
checkbox input "true"
radio input "true"
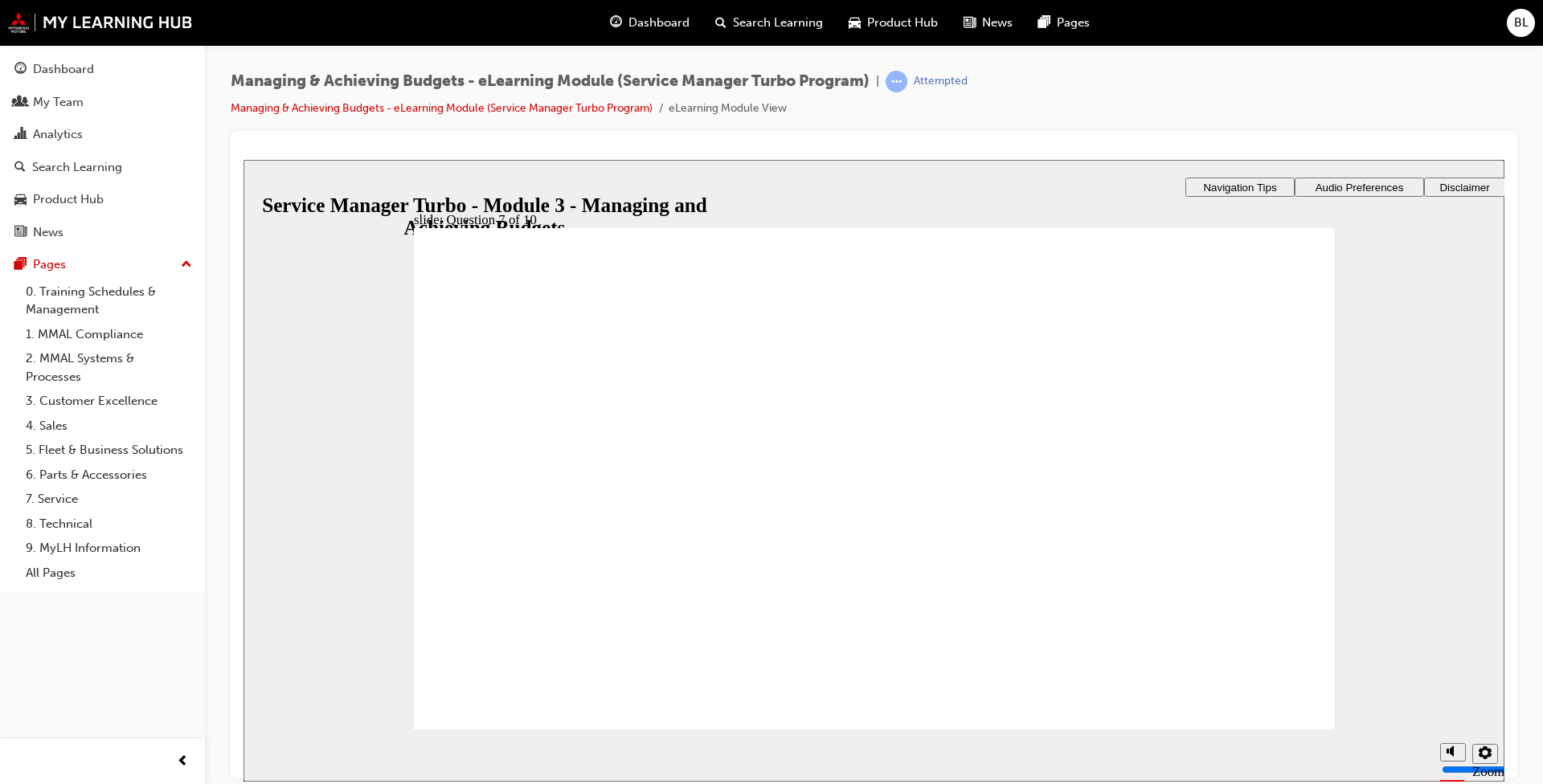
radio input "true"
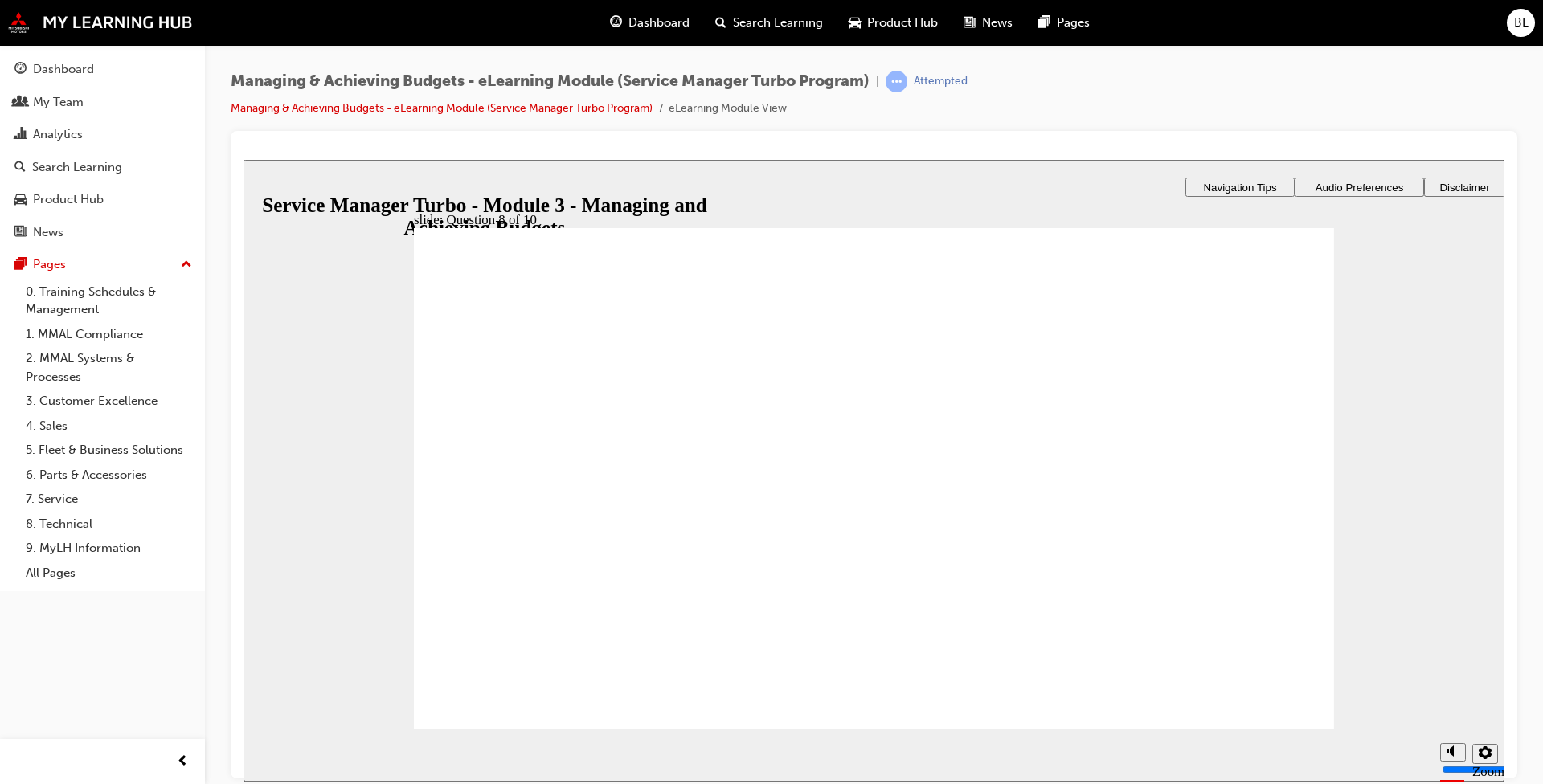
radio input "true"
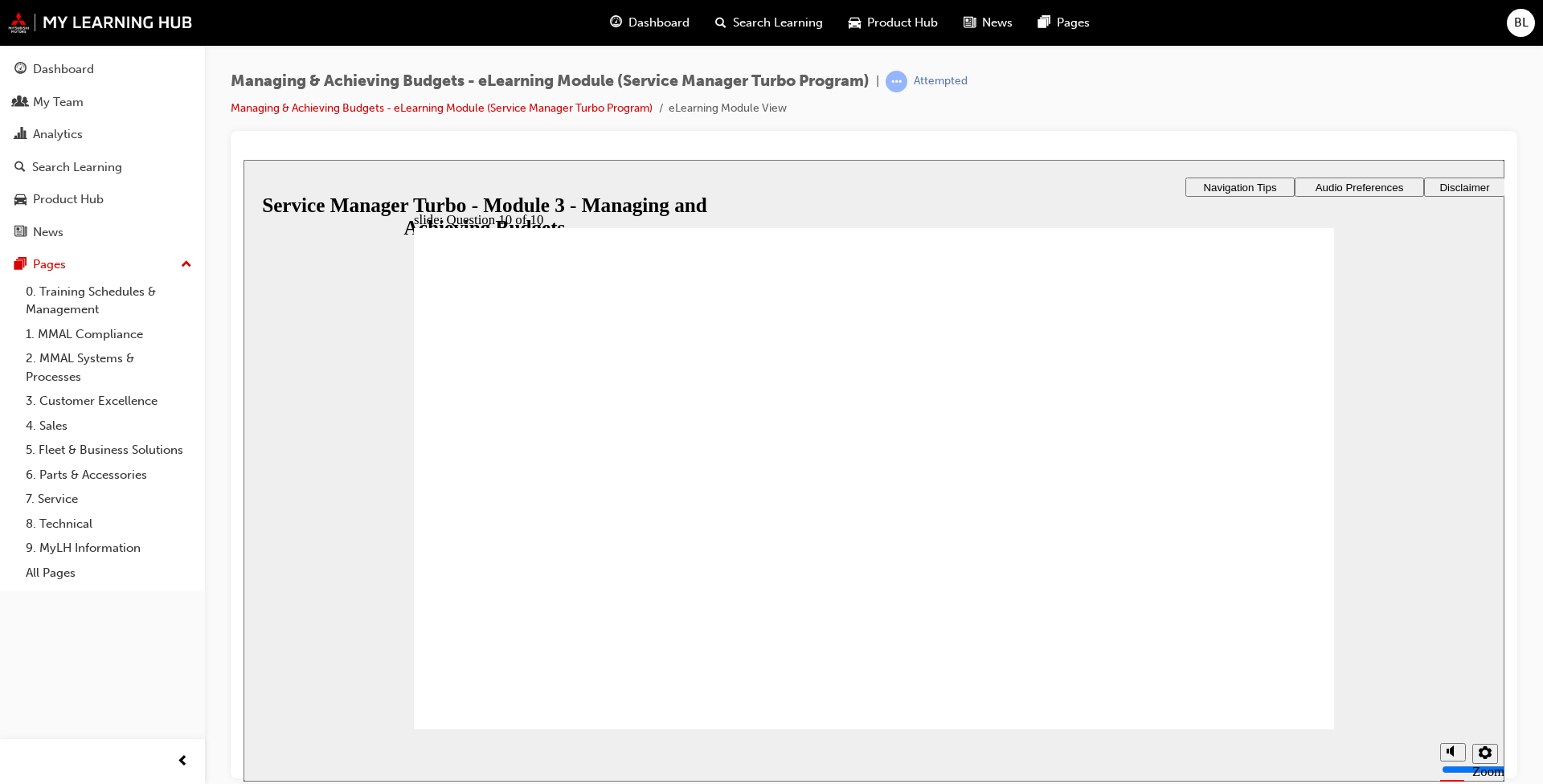
checkbox input "true"
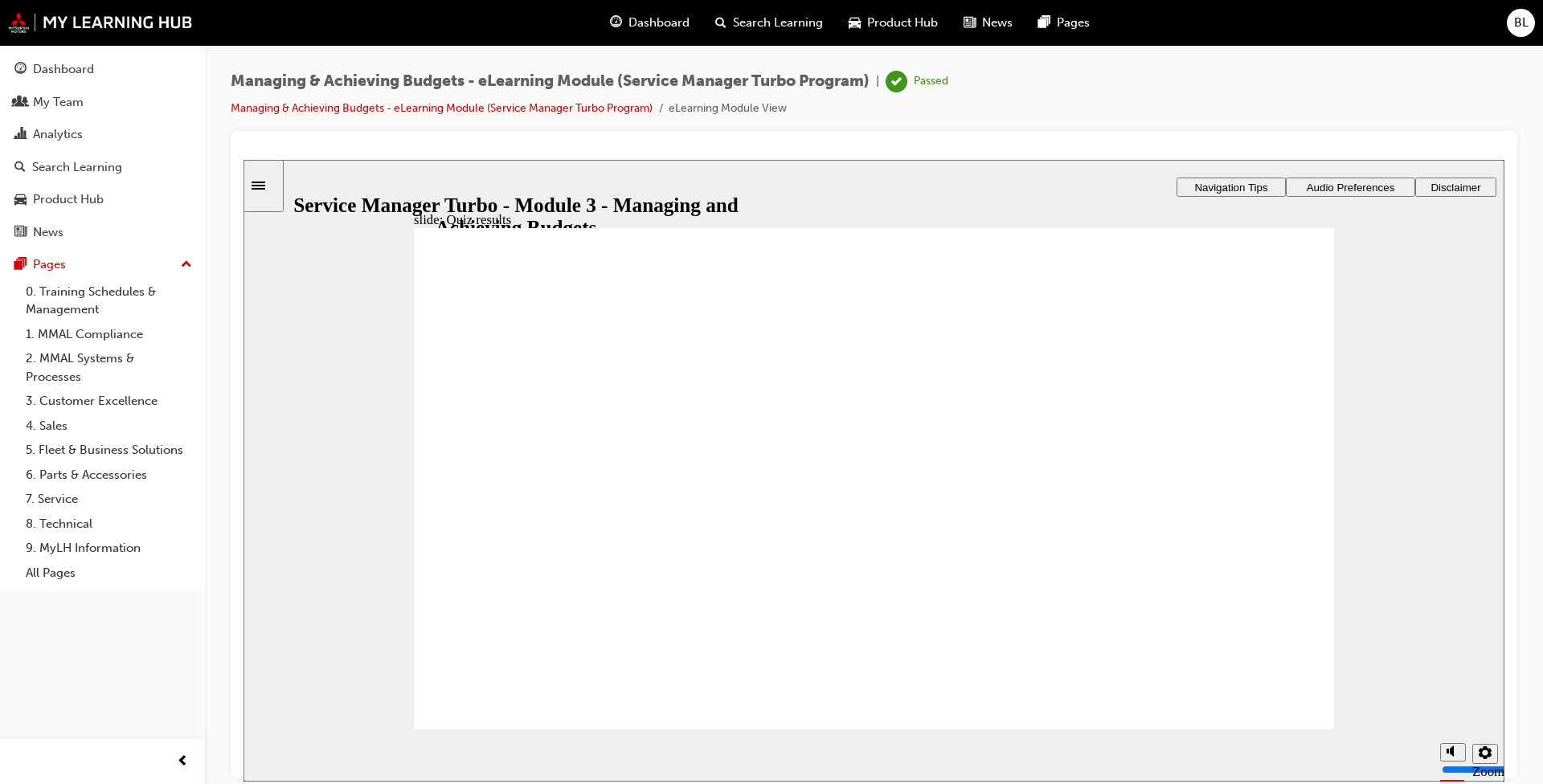
click at [75, 70] on div "Dashboard" at bounding box center [63, 68] width 61 height 18
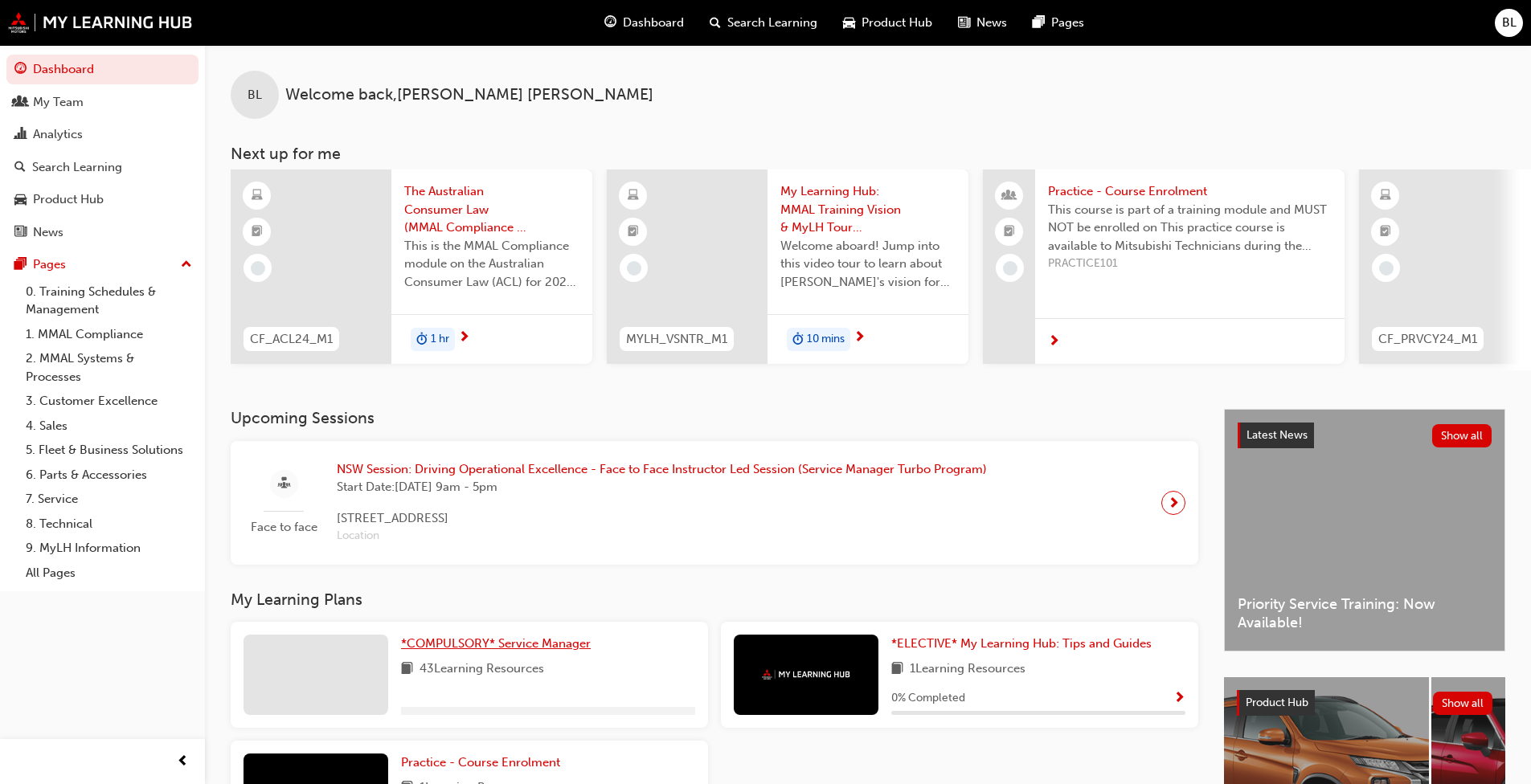
click at [486, 651] on span "*COMPULSORY* Service Manager" at bounding box center [496, 643] width 190 height 14
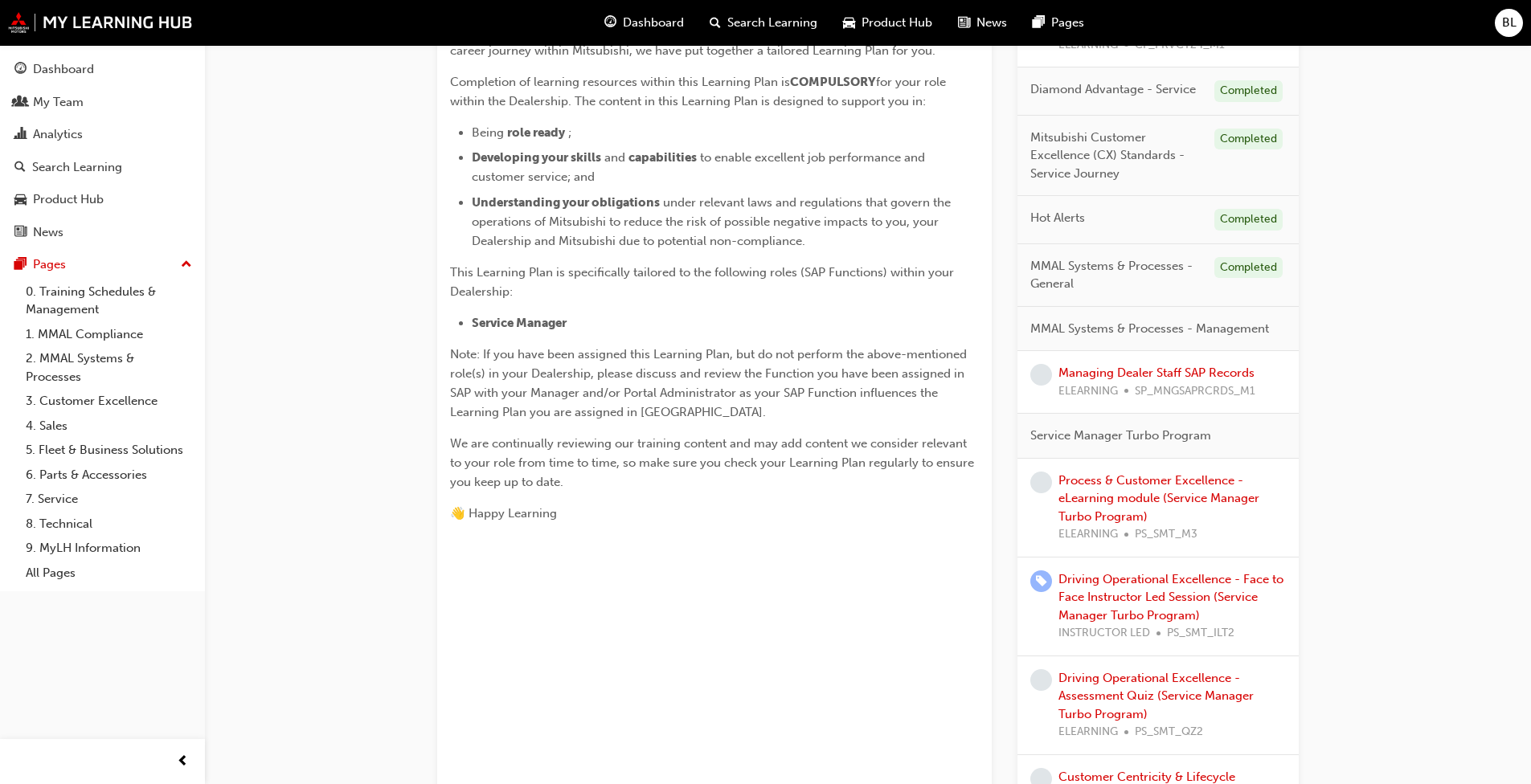
scroll to position [402, 0]
click at [1127, 484] on link "Process & Customer Excellence - eLearning module (Service Manager Turbo Program)" at bounding box center [1159, 498] width 201 height 50
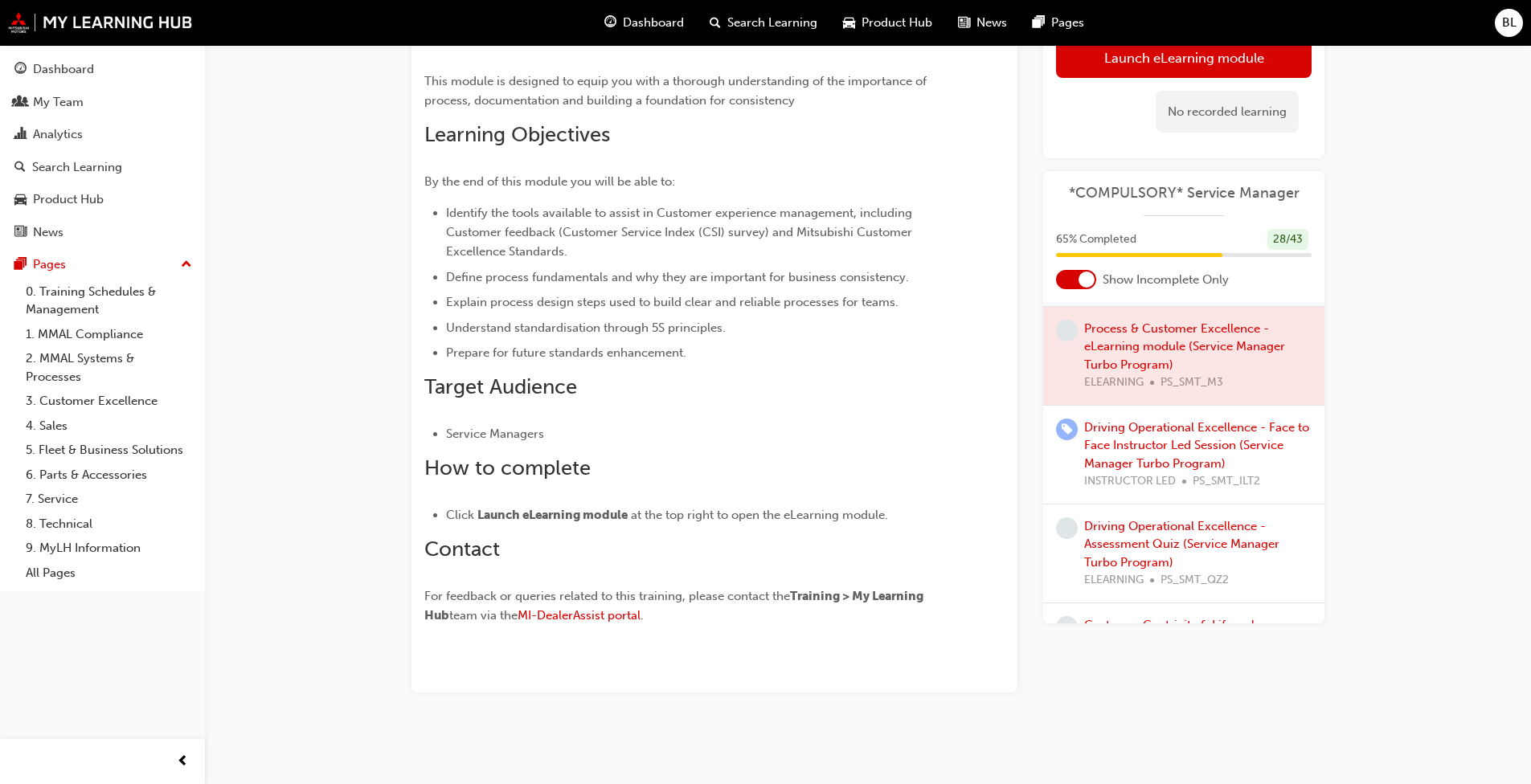
scroll to position [641, 0]
click at [1156, 470] on link "Driving Operational Excellence - Face to Face Instructor Led Session (Service M…" at bounding box center [1196, 444] width 225 height 50
